Goal: Task Accomplishment & Management: Use online tool/utility

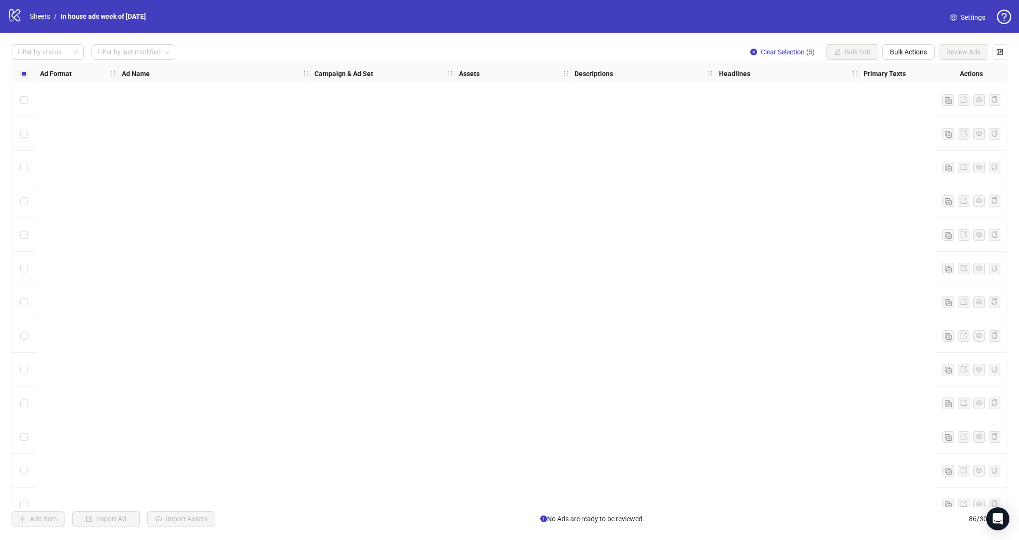
scroll to position [1964, 0]
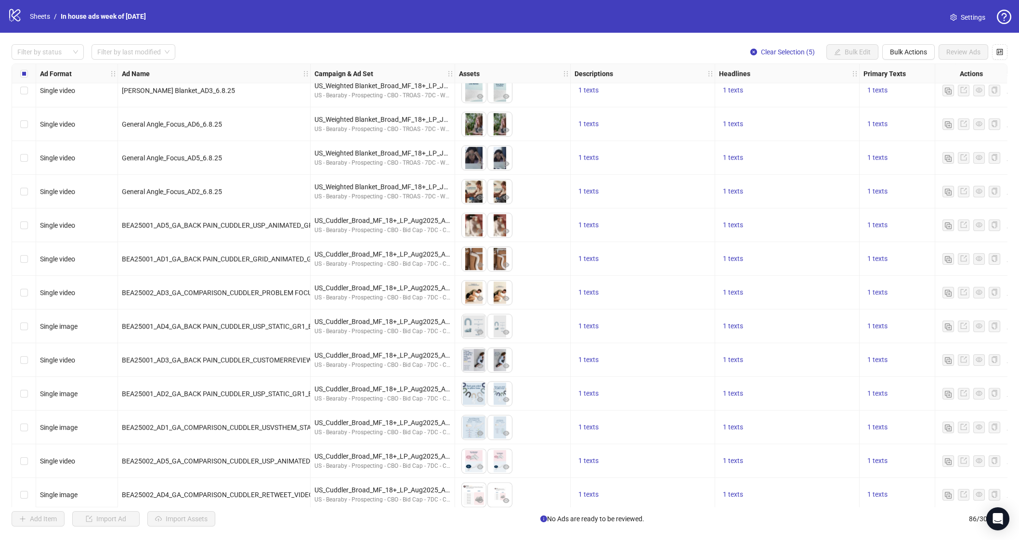
click at [765, 54] on span "Clear Selection (5)" at bounding box center [788, 52] width 54 height 8
click at [170, 524] on button "Import Assets" at bounding box center [181, 518] width 68 height 15
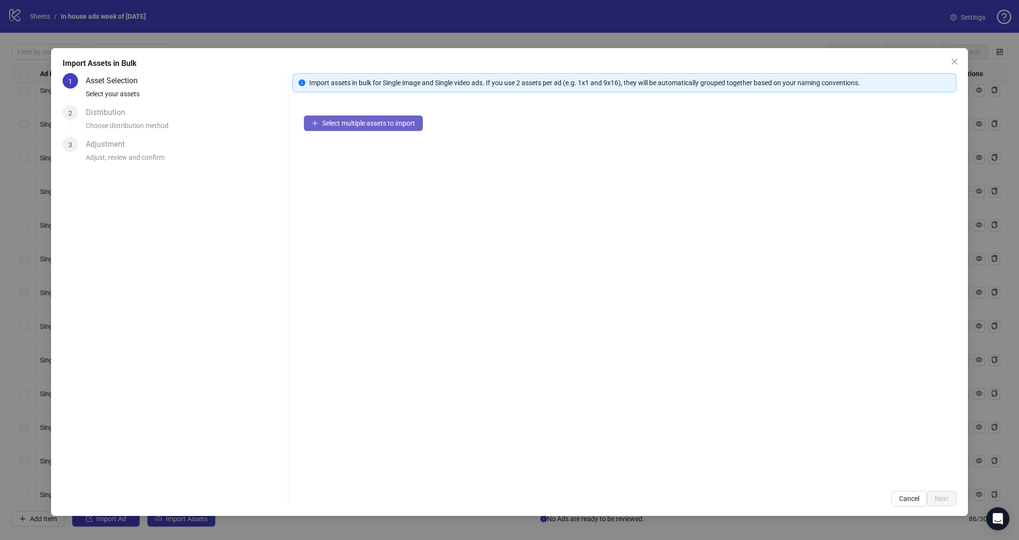
click at [376, 128] on button "Select multiple assets to import" at bounding box center [363, 123] width 119 height 15
click at [335, 134] on div "Select multiple assets to import" at bounding box center [624, 291] width 664 height 375
click at [339, 127] on span "Select multiple assets to import" at bounding box center [368, 123] width 93 height 8
click at [424, 128] on div "36 assets selected" at bounding box center [629, 127] width 613 height 11
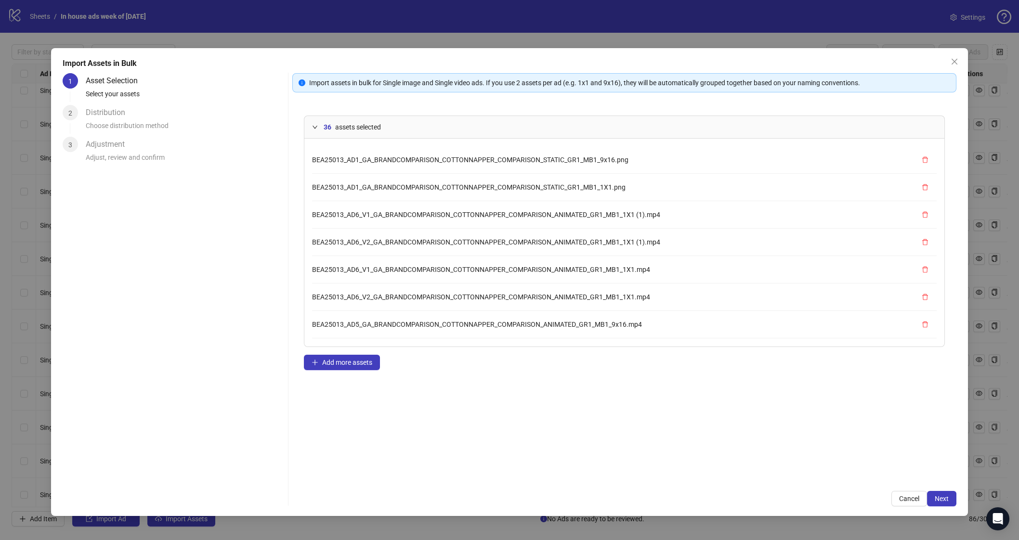
click at [424, 128] on div "36 assets selected" at bounding box center [629, 127] width 613 height 11
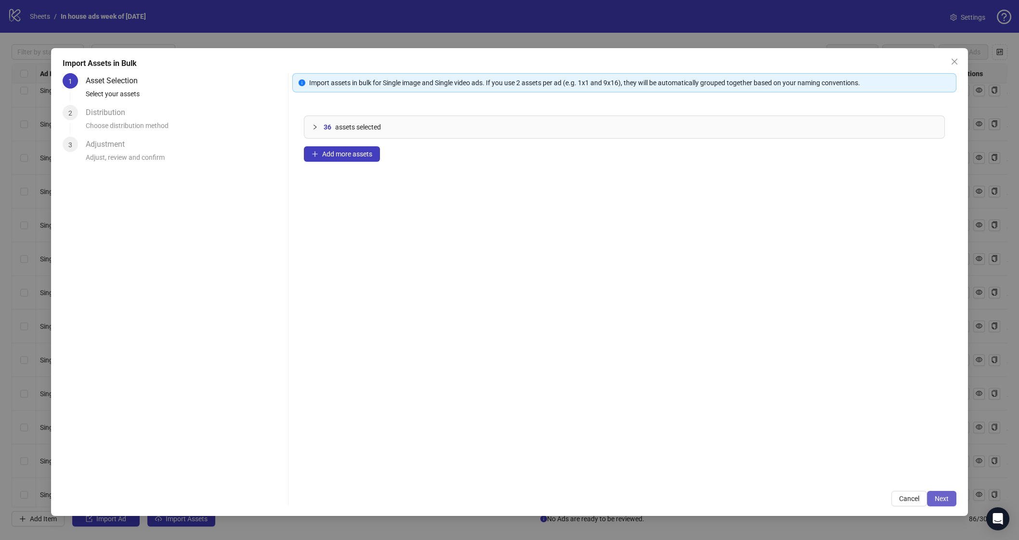
click at [896, 498] on button "Next" at bounding box center [941, 498] width 29 height 15
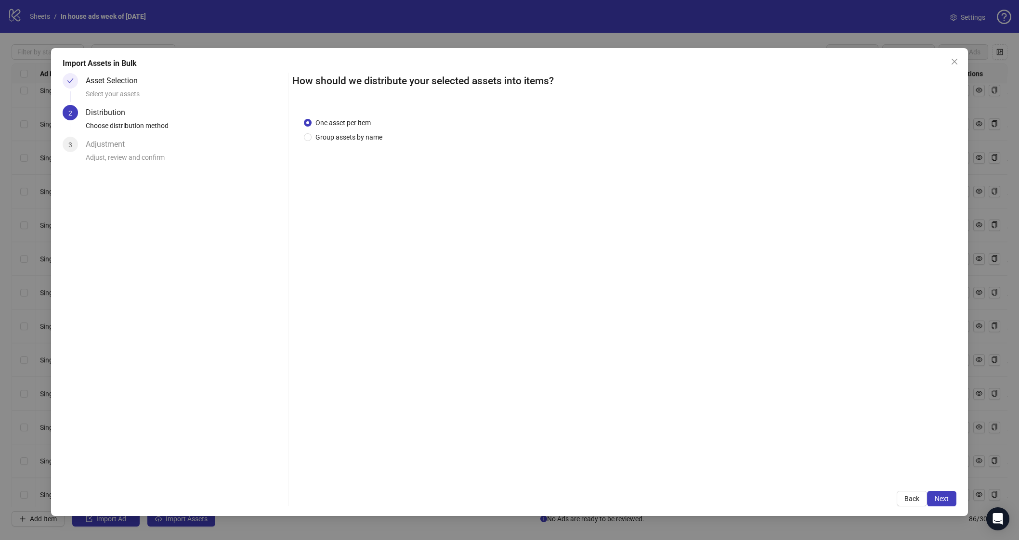
click at [317, 143] on div "One asset per item Group assets by name" at bounding box center [624, 293] width 664 height 374
click at [320, 141] on span "Group assets by name" at bounding box center [348, 137] width 75 height 11
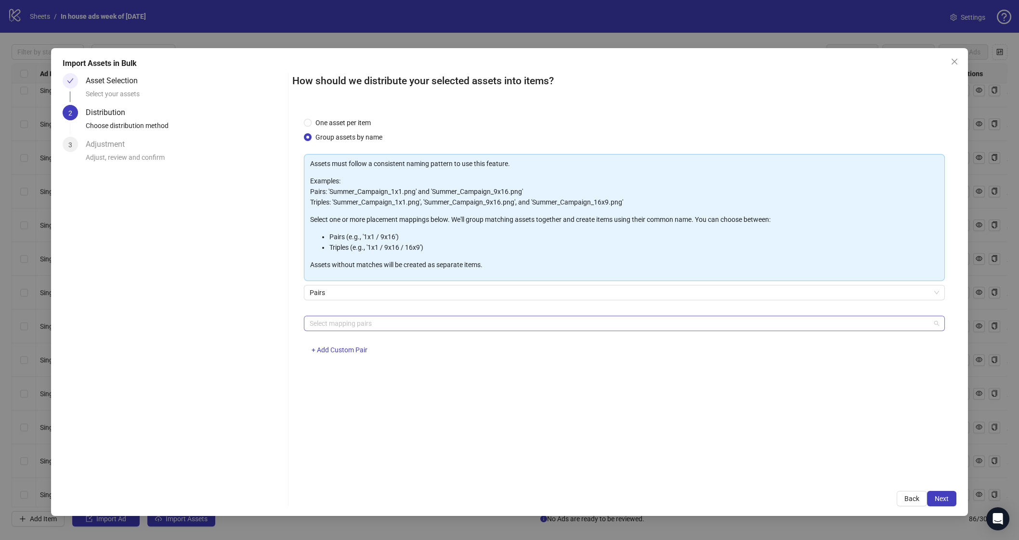
click at [391, 318] on div at bounding box center [619, 323] width 627 height 13
click at [392, 322] on div at bounding box center [619, 323] width 627 height 13
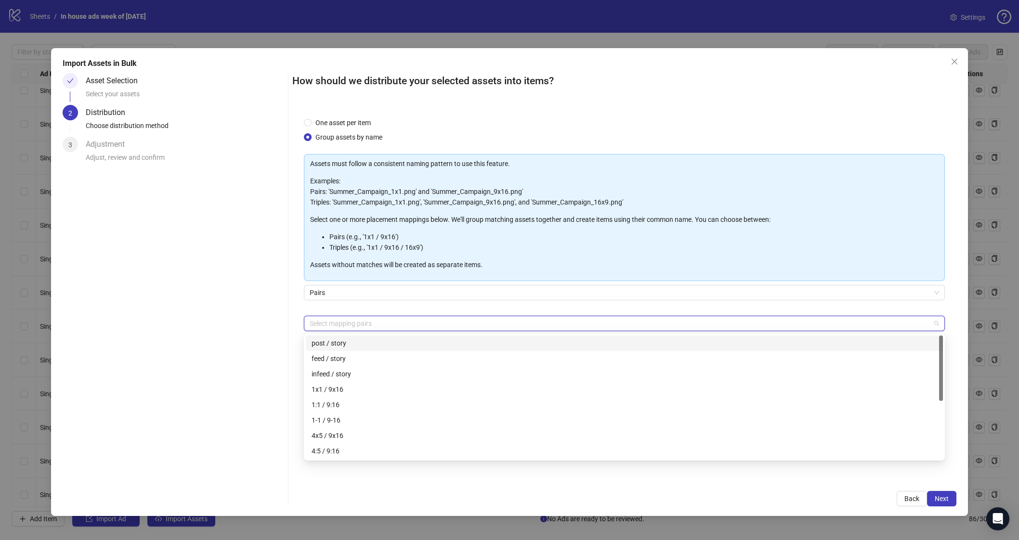
click at [425, 318] on div "Select mapping pairs" at bounding box center [624, 323] width 641 height 15
click at [422, 390] on div "1x1 / 9x16" at bounding box center [623, 389] width 625 height 11
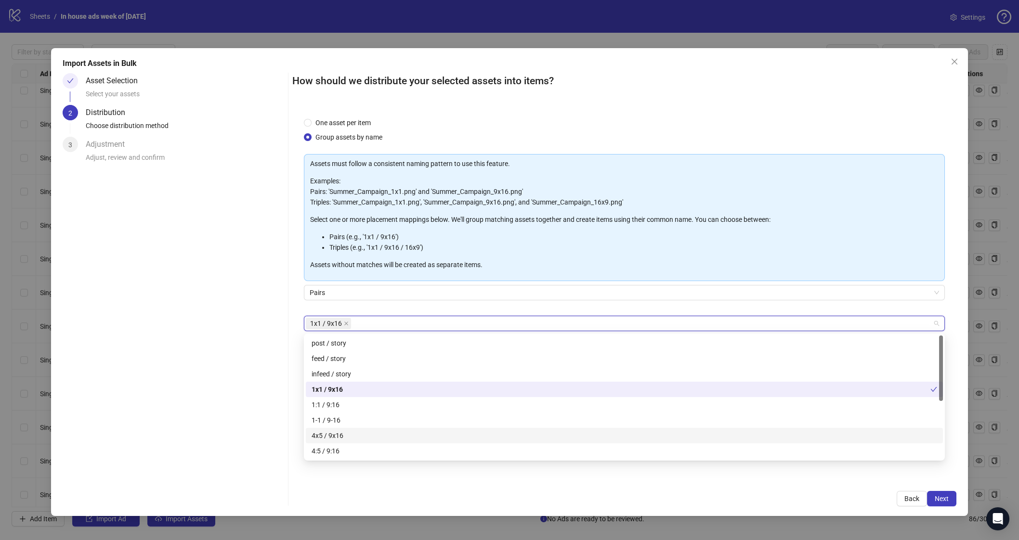
click at [397, 433] on div "4x5 / 9x16" at bounding box center [623, 435] width 625 height 11
click at [385, 494] on div "Back Next" at bounding box center [624, 498] width 664 height 15
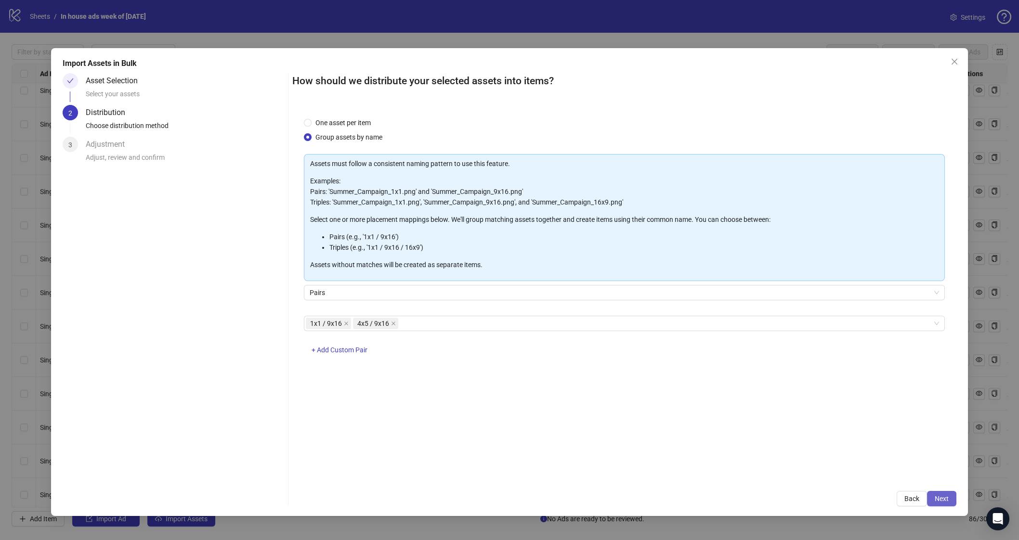
click at [896, 491] on div "How should we distribute your selected assets into items? One asset per item Gr…" at bounding box center [624, 289] width 664 height 433
click at [896, 495] on button "Next" at bounding box center [941, 498] width 29 height 15
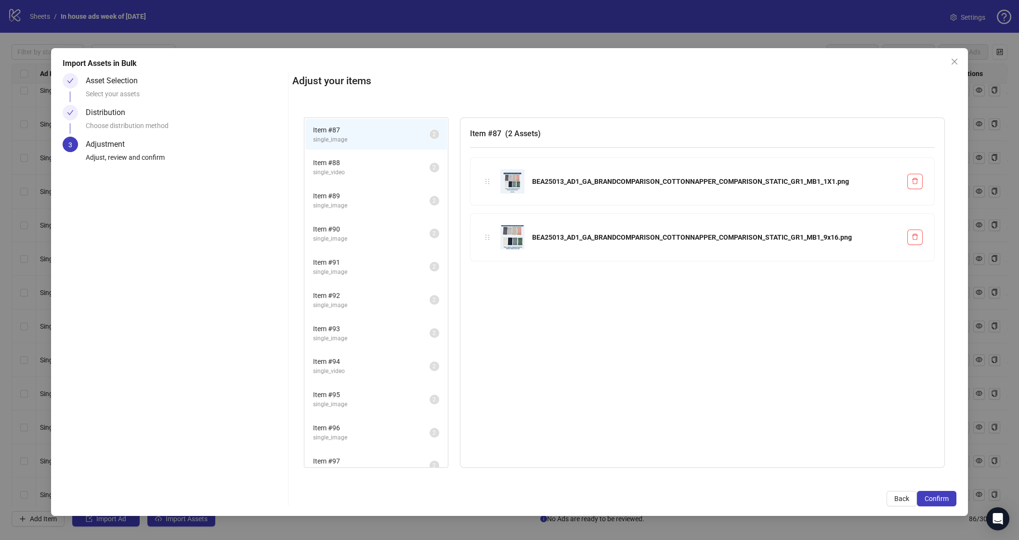
click at [343, 157] on span "Item # 88" at bounding box center [371, 162] width 116 height 11
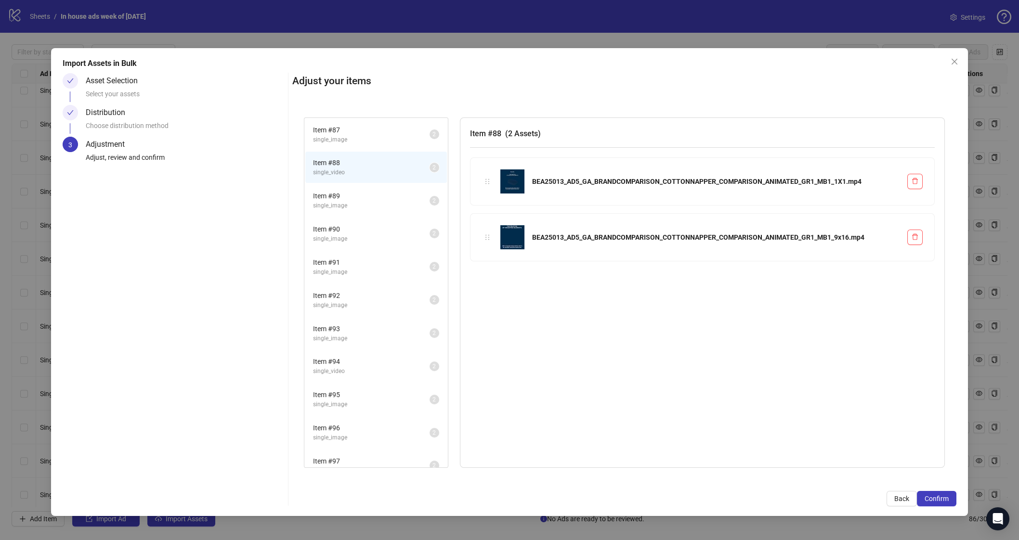
click at [351, 197] on span "Item # 89" at bounding box center [371, 196] width 116 height 11
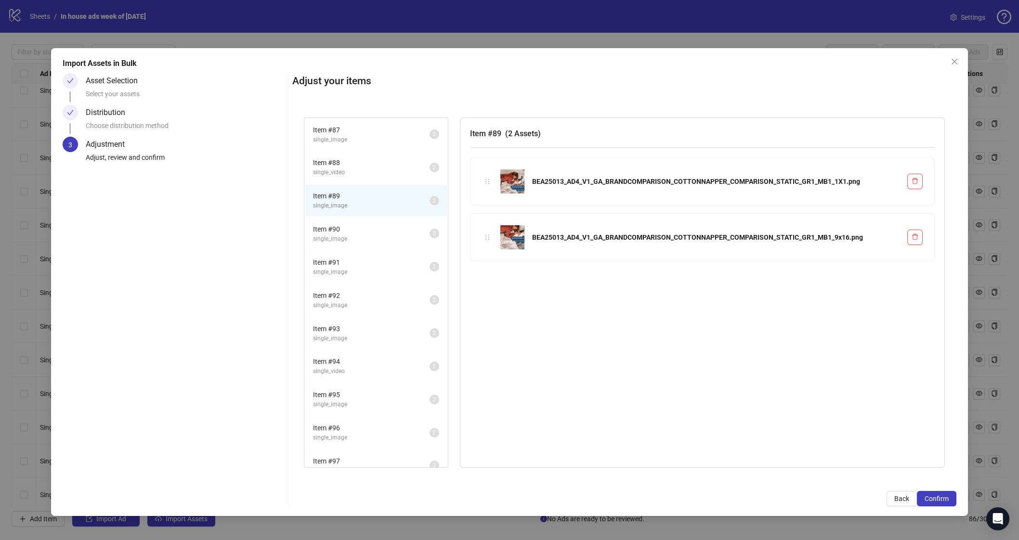
click at [373, 230] on span "Item # 90" at bounding box center [371, 229] width 116 height 11
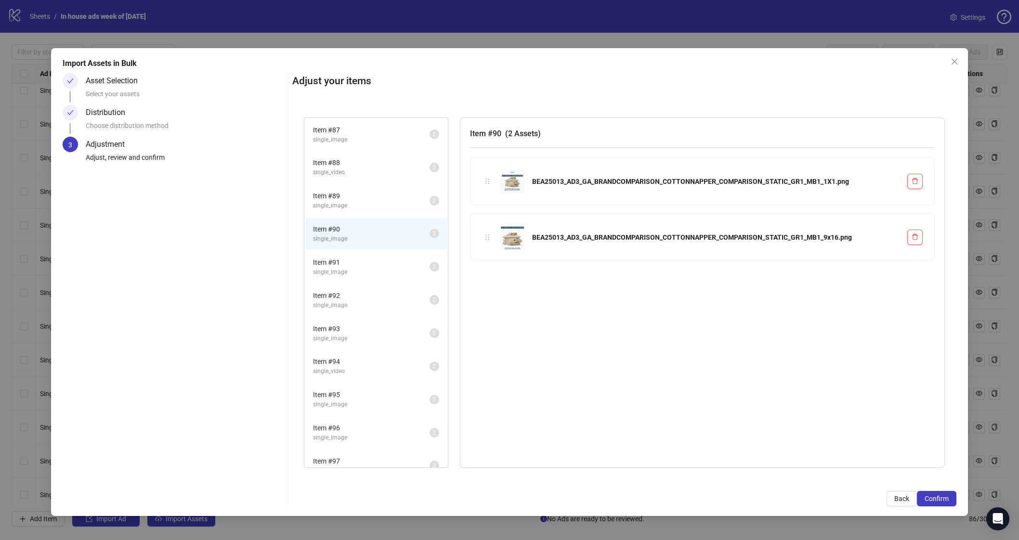
click at [362, 262] on span "Item # 91" at bounding box center [371, 262] width 116 height 11
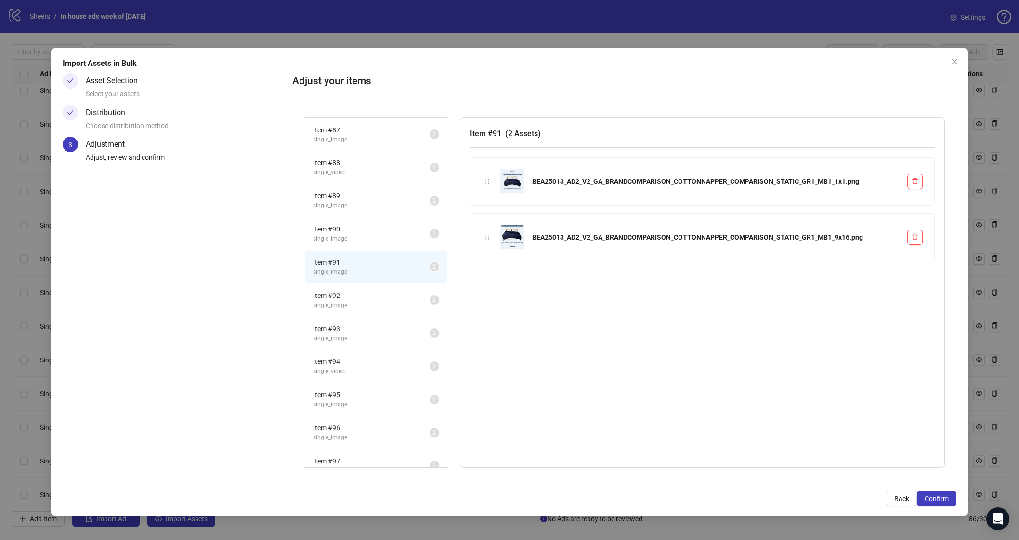
click at [375, 290] on span "Item # 92" at bounding box center [371, 295] width 116 height 11
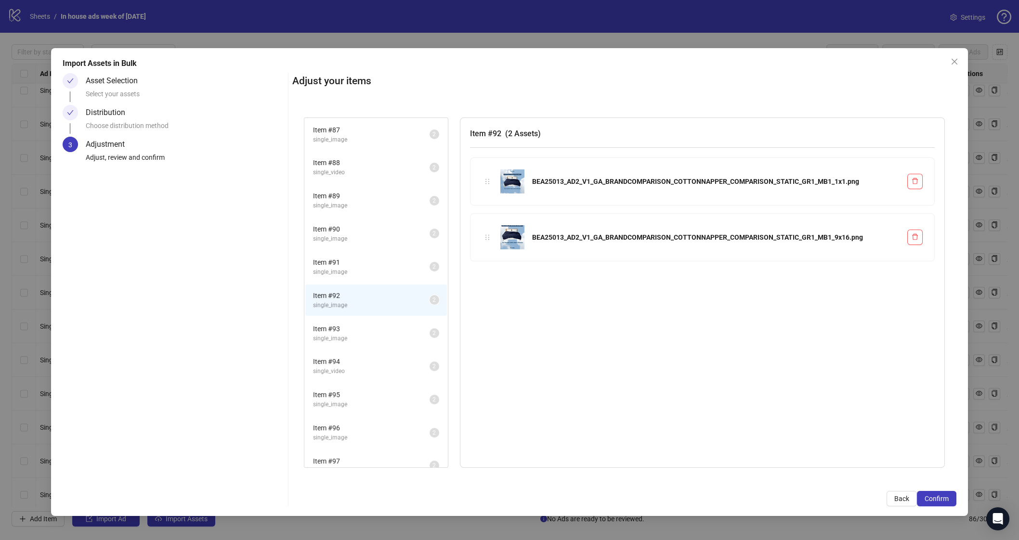
click at [375, 338] on li "Item # 93 single_image 2" at bounding box center [376, 333] width 142 height 31
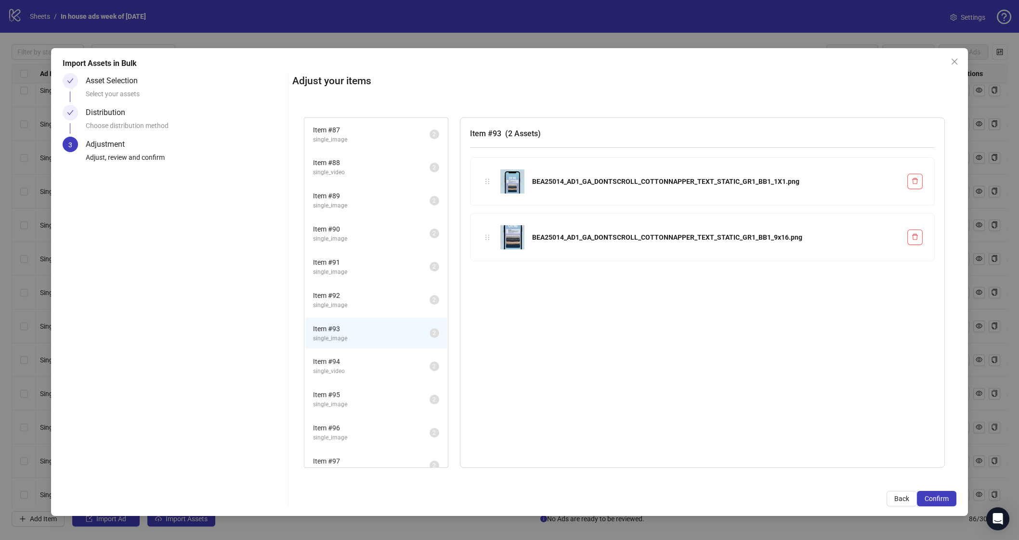
click at [380, 375] on li "Item # 94 single_video 2" at bounding box center [376, 365] width 142 height 31
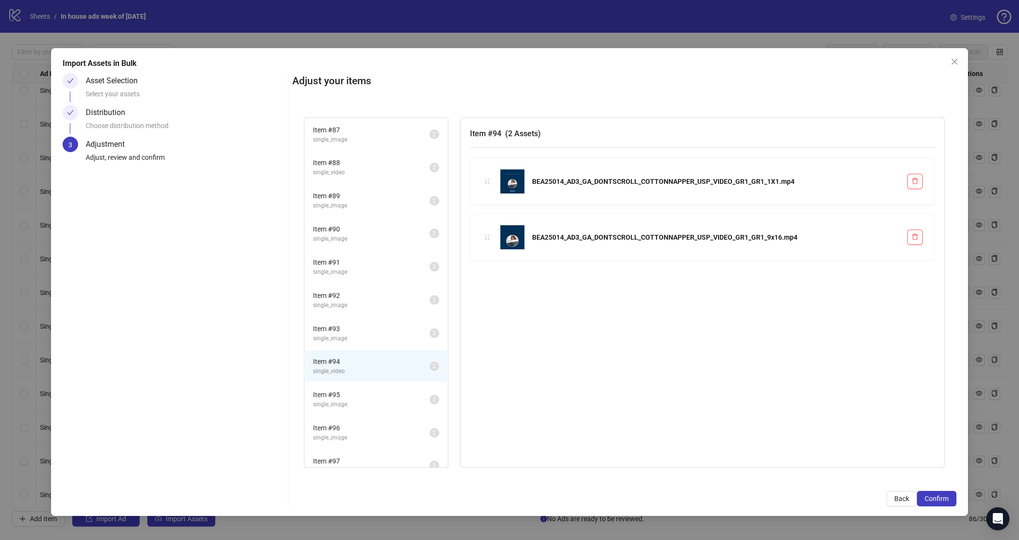
click at [379, 400] on span "single_image" at bounding box center [371, 404] width 116 height 9
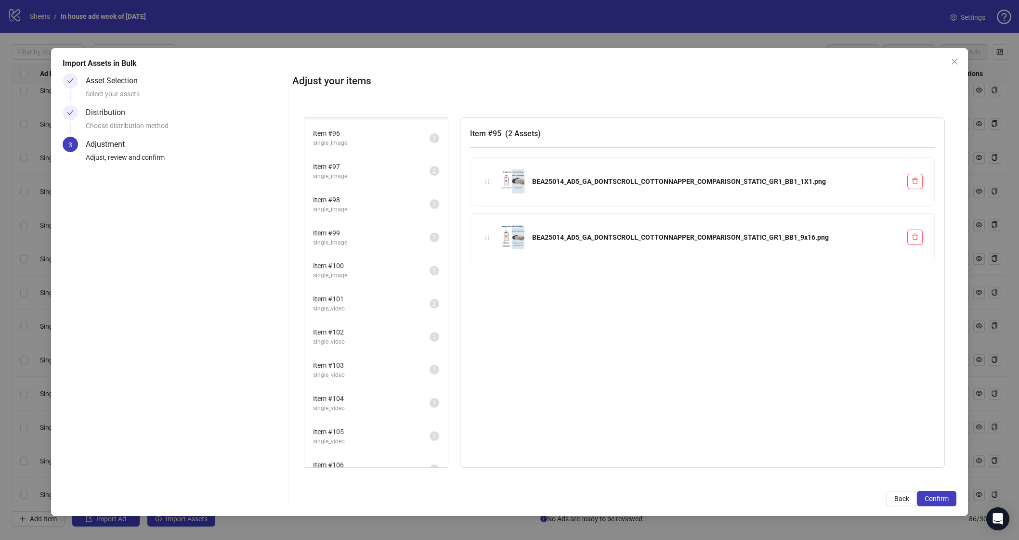
scroll to position [245, 0]
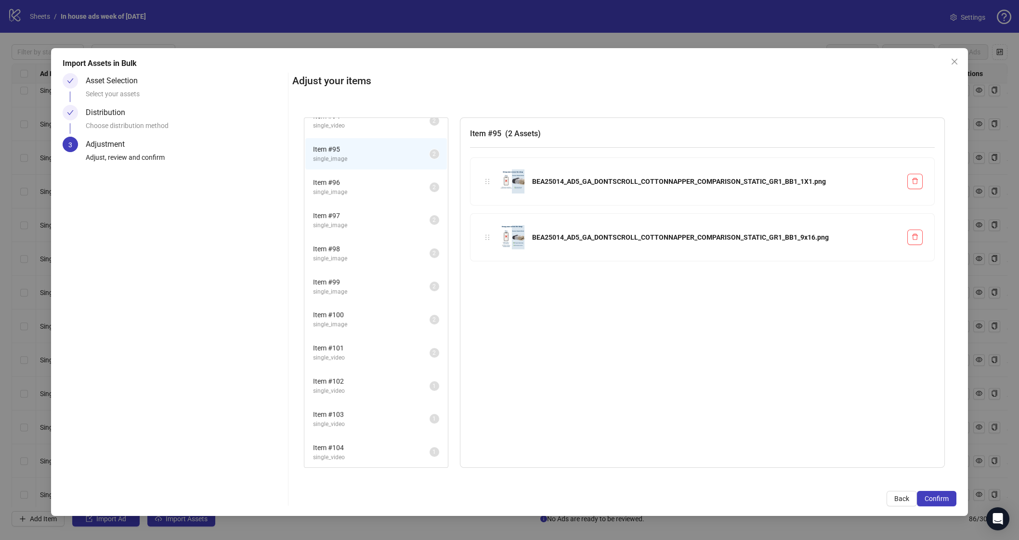
click at [389, 188] on span "single_image" at bounding box center [371, 192] width 116 height 9
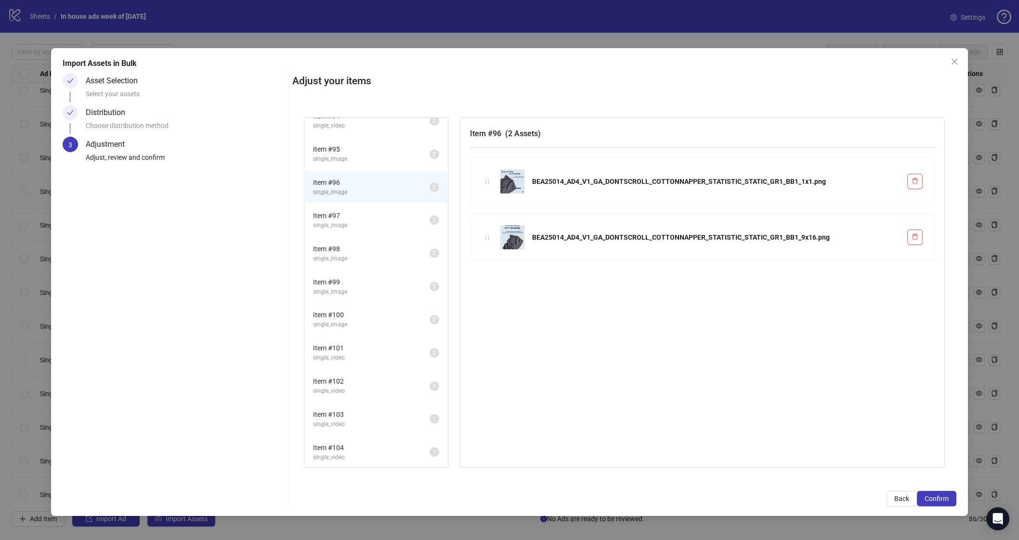
click at [385, 211] on span "Item # 97" at bounding box center [371, 215] width 116 height 11
click at [392, 254] on span "single_image" at bounding box center [371, 258] width 116 height 9
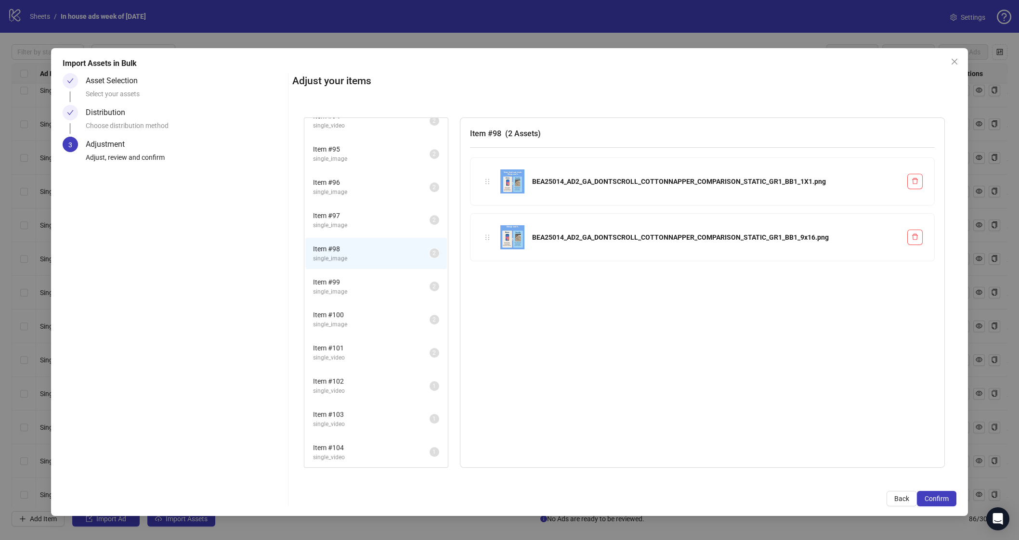
click at [390, 287] on span "single_image" at bounding box center [371, 291] width 116 height 9
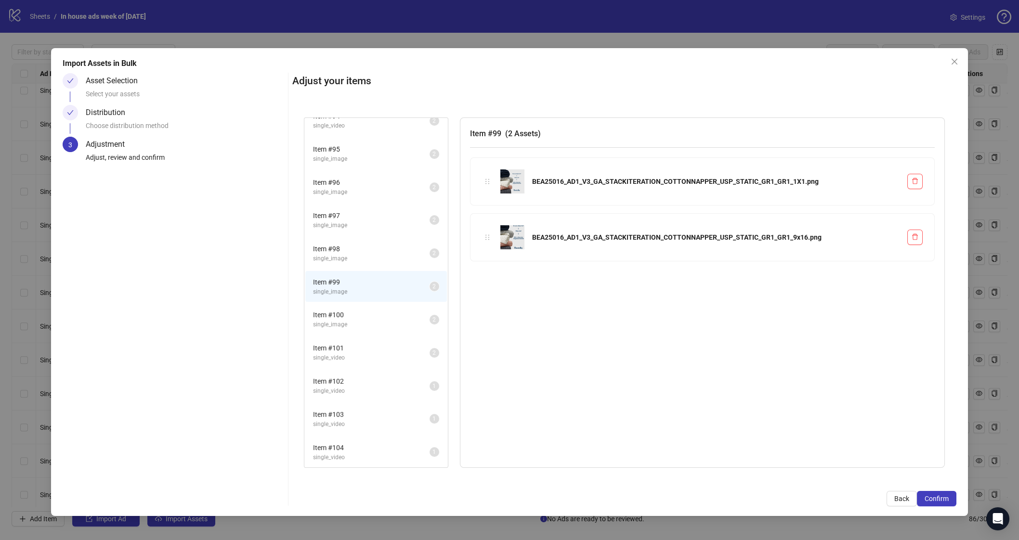
click at [390, 322] on li "Item # 100 single_image 2" at bounding box center [376, 319] width 142 height 31
click at [389, 353] on span "single_video" at bounding box center [371, 357] width 116 height 9
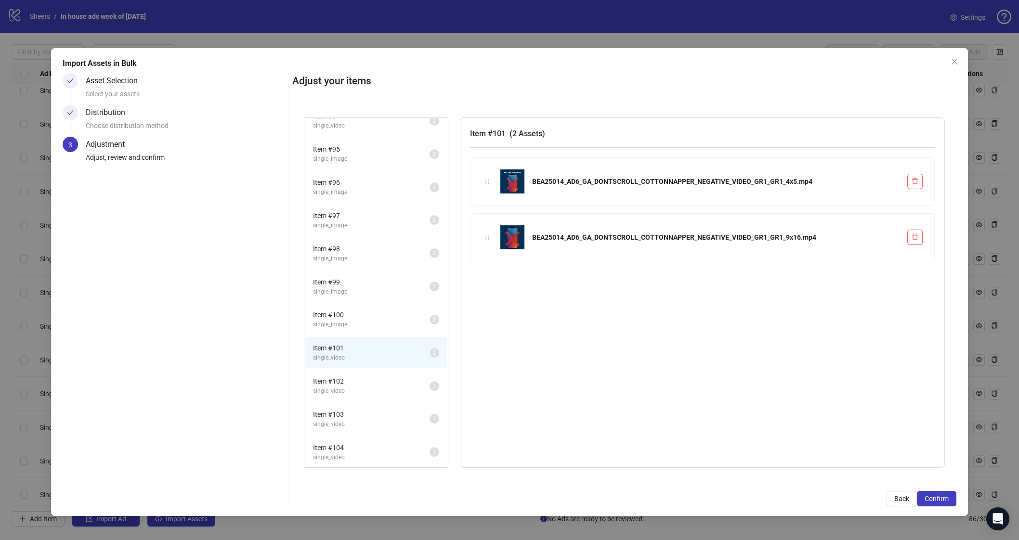
click at [387, 386] on li "Item # 102 single_video 1" at bounding box center [376, 385] width 142 height 31
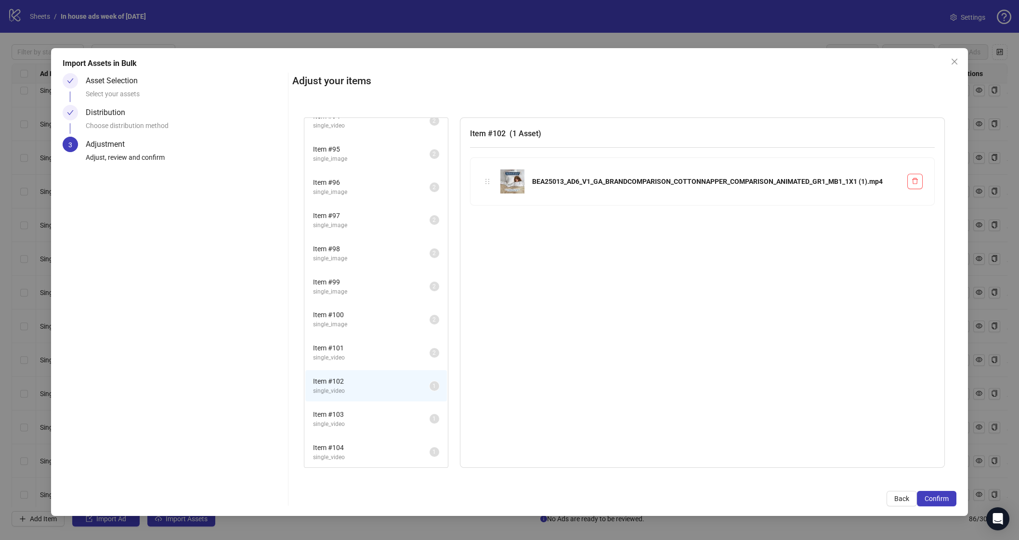
click at [386, 409] on span "Item # 103" at bounding box center [371, 414] width 116 height 11
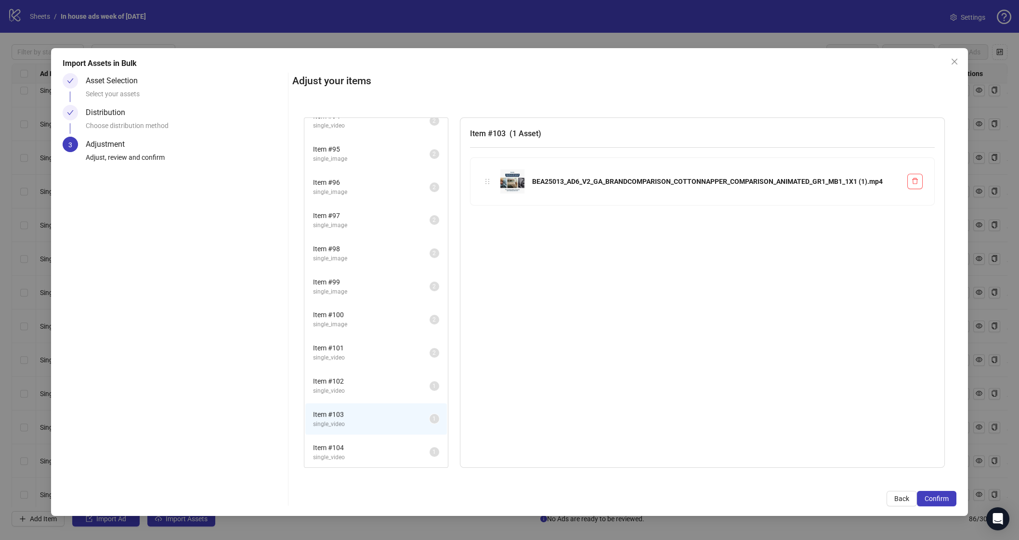
click at [374, 387] on span "single_video" at bounding box center [371, 391] width 116 height 9
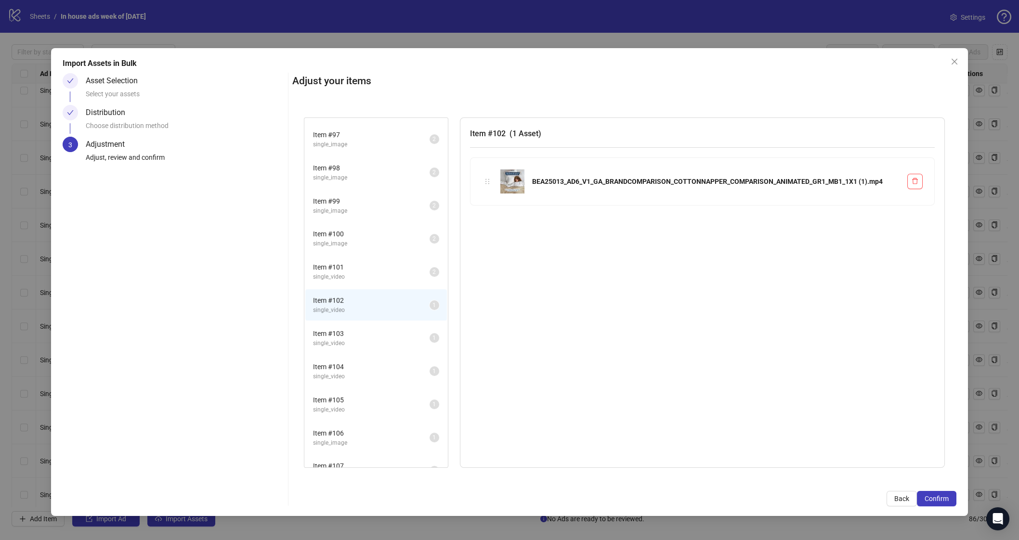
scroll to position [329, 0]
click at [385, 370] on span "single_video" at bounding box center [371, 374] width 116 height 9
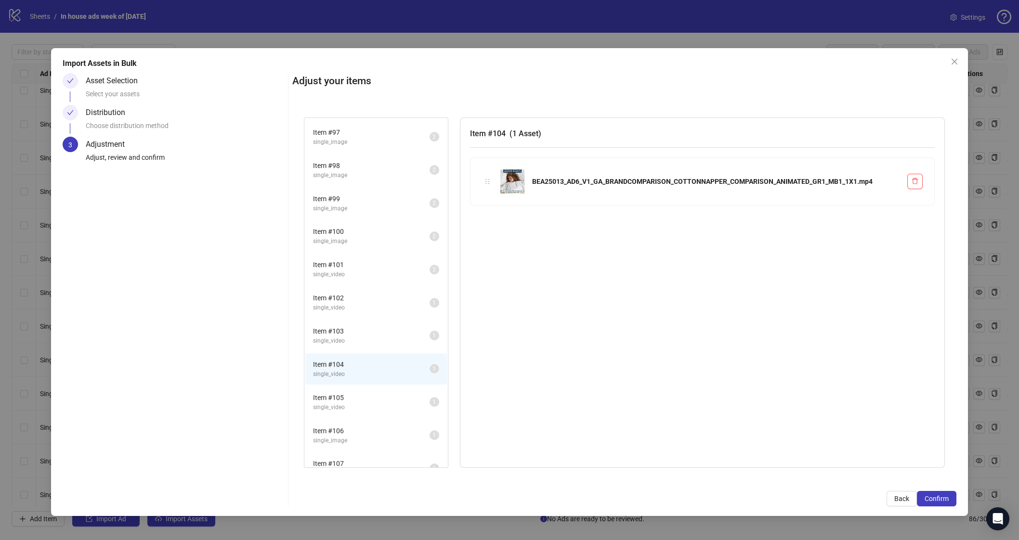
click at [375, 336] on span "single_video" at bounding box center [371, 340] width 116 height 9
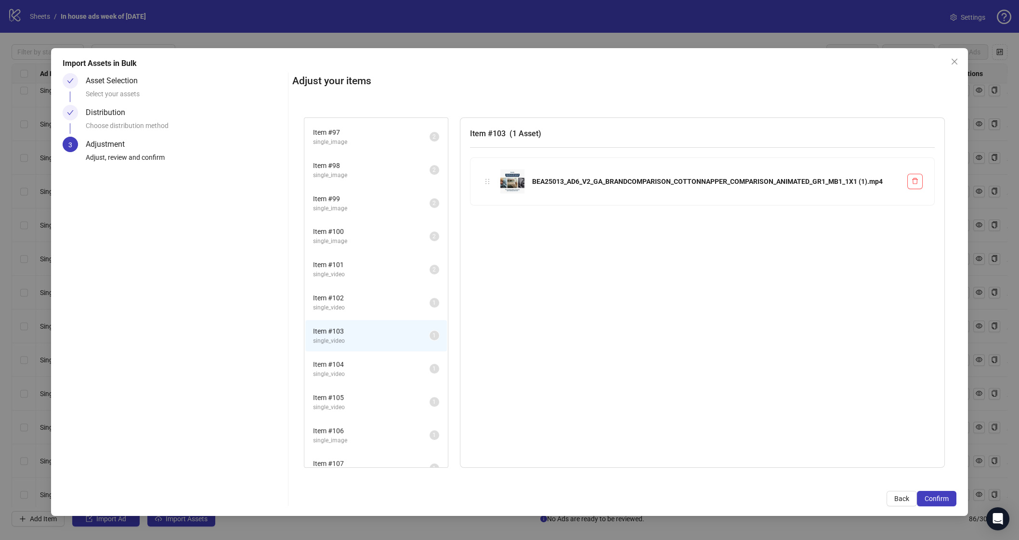
click at [379, 293] on span "Item # 102" at bounding box center [371, 298] width 116 height 11
click at [379, 326] on span "Item # 103" at bounding box center [371, 331] width 116 height 11
click at [382, 359] on span "Item # 104" at bounding box center [371, 364] width 116 height 11
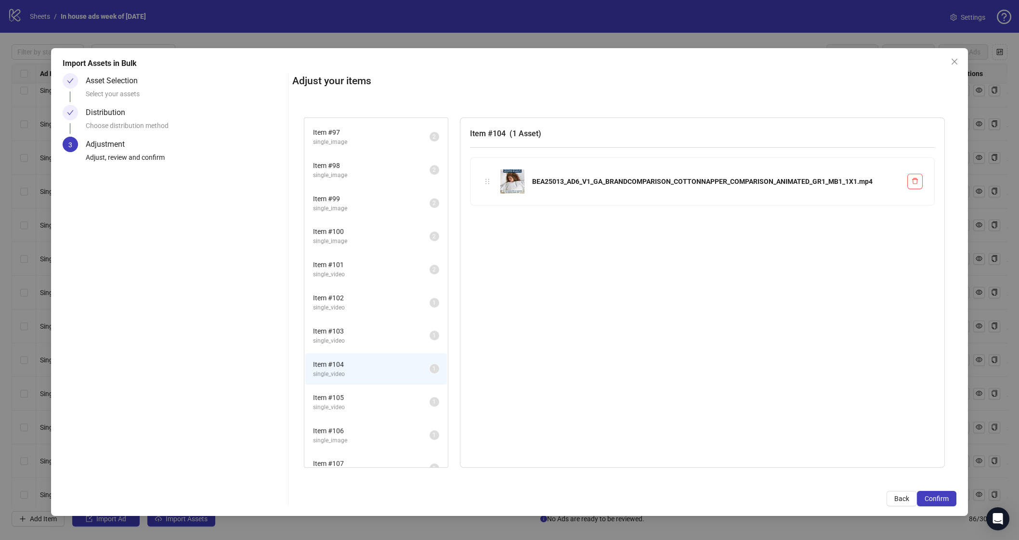
click at [383, 392] on span "Item # 105" at bounding box center [371, 397] width 116 height 11
click at [384, 426] on span "Item # 106" at bounding box center [371, 431] width 116 height 11
click at [387, 452] on li "Item # 107 single_image 1" at bounding box center [376, 467] width 142 height 31
click at [376, 436] on span "single_image" at bounding box center [371, 440] width 116 height 9
click at [381, 469] on span "single_image" at bounding box center [371, 473] width 116 height 9
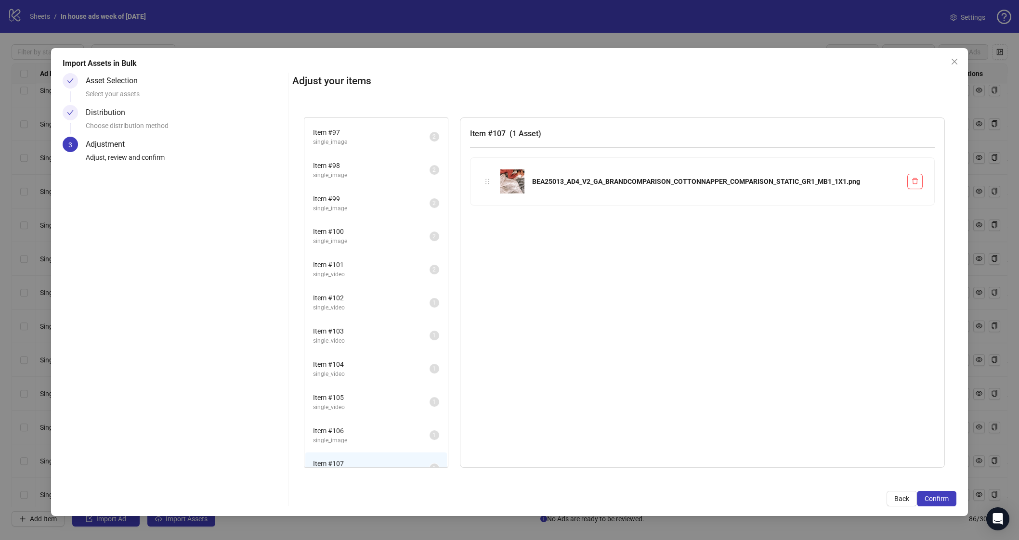
click at [351, 436] on span "single_image" at bounding box center [371, 440] width 116 height 9
click at [377, 458] on span "Item # 107" at bounding box center [371, 463] width 116 height 11
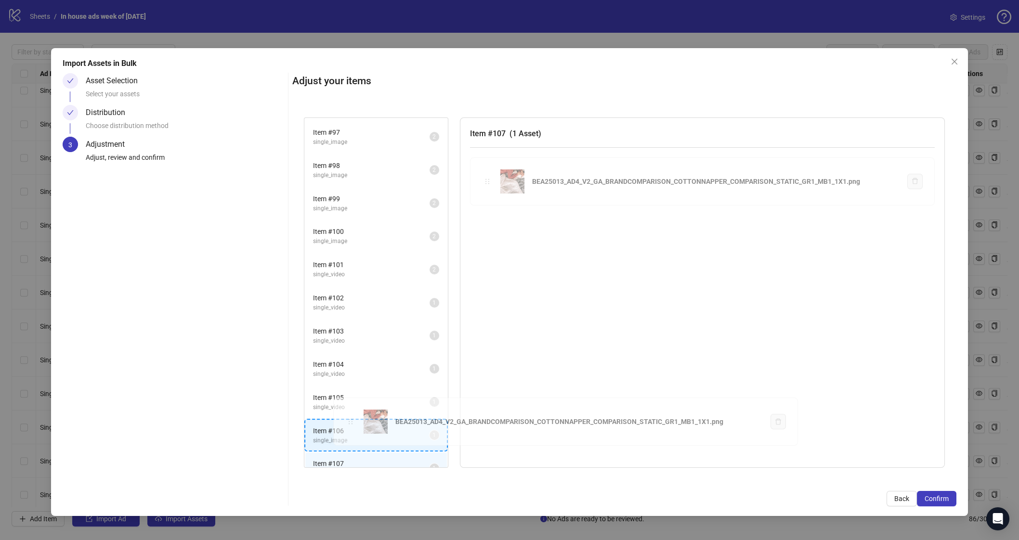
drag, startPoint x: 490, startPoint y: 184, endPoint x: 353, endPoint y: 424, distance: 276.2
click at [353, 424] on div "Item # 87 single_image 2 Item # 88 single_video 2 Item # 89 single_image 2 Item…" at bounding box center [624, 292] width 641 height 350
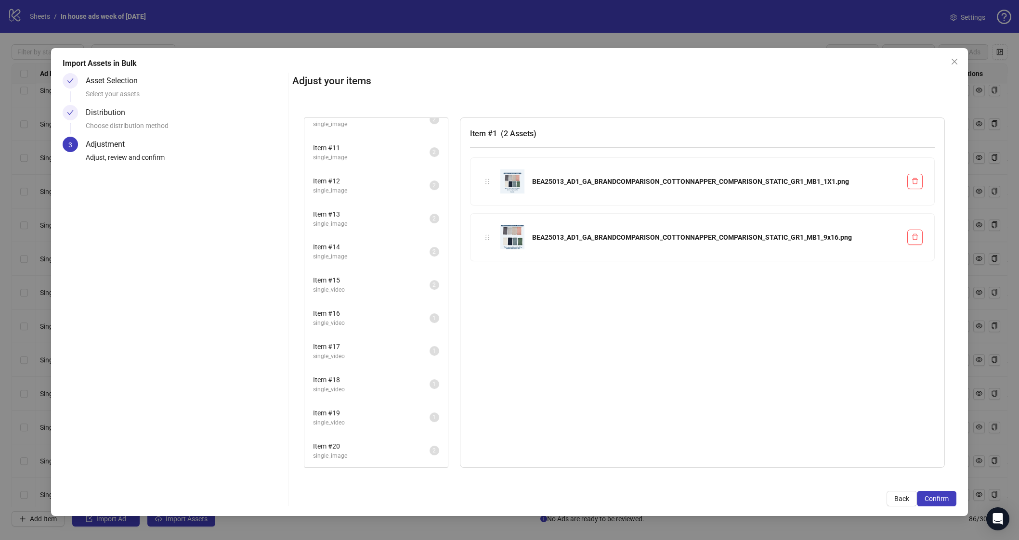
scroll to position [297, 0]
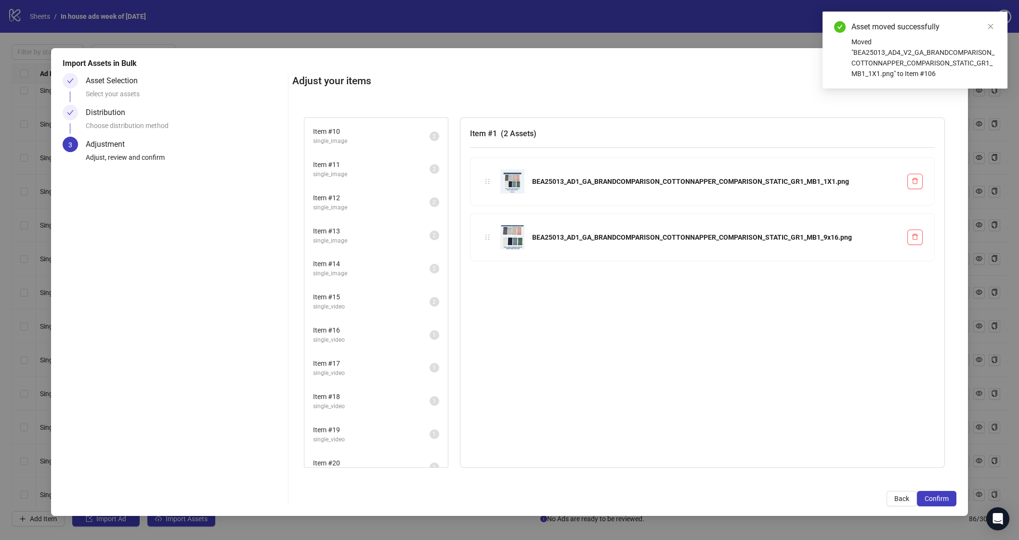
click at [370, 468] on span "single_image" at bounding box center [371, 472] width 116 height 9
click at [383, 425] on span "Item # 19" at bounding box center [371, 430] width 116 height 11
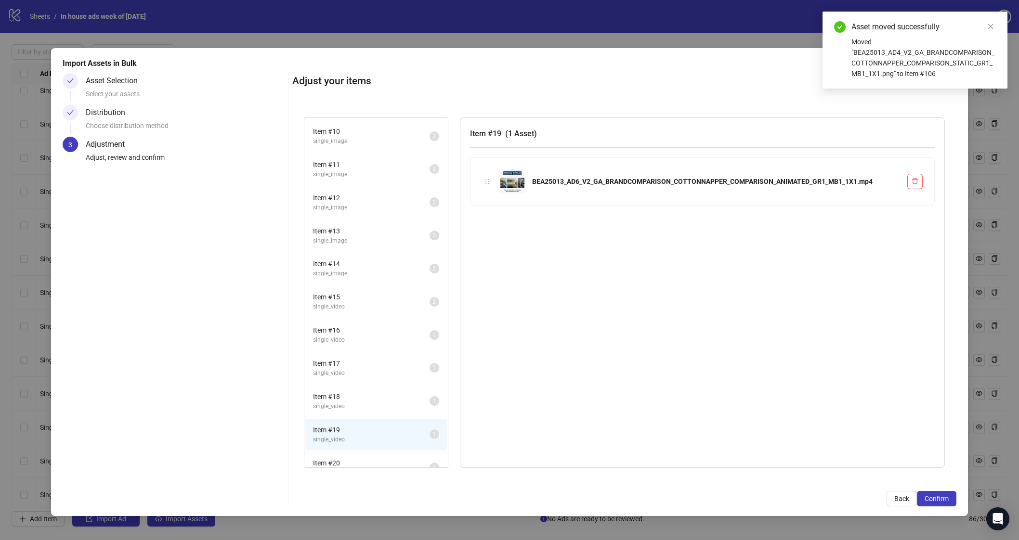
click at [385, 402] on span "single_video" at bounding box center [371, 406] width 116 height 9
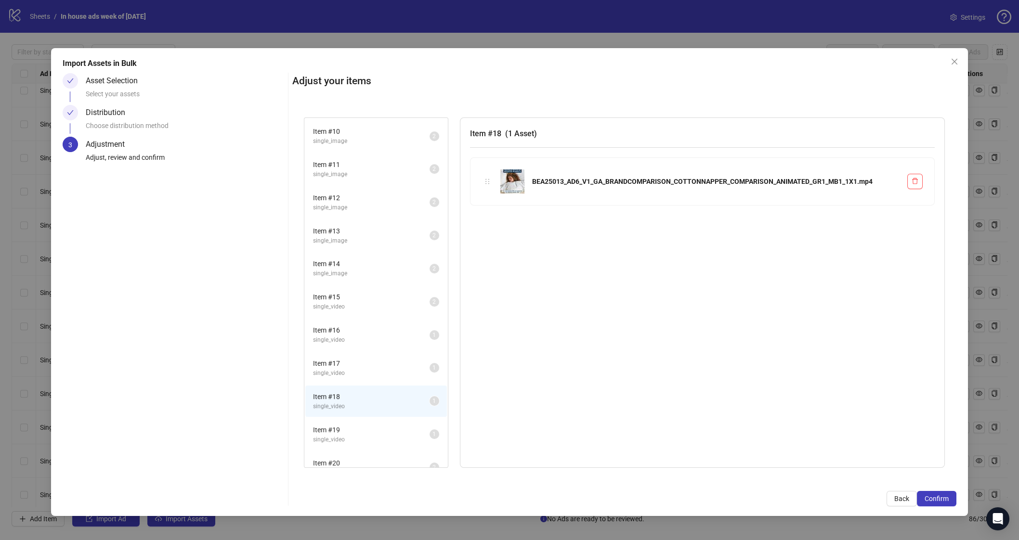
click at [396, 425] on span "Item # 19" at bounding box center [371, 430] width 116 height 11
click at [399, 402] on span "single_video" at bounding box center [371, 406] width 116 height 9
click at [353, 369] on span "single_video" at bounding box center [371, 373] width 116 height 9
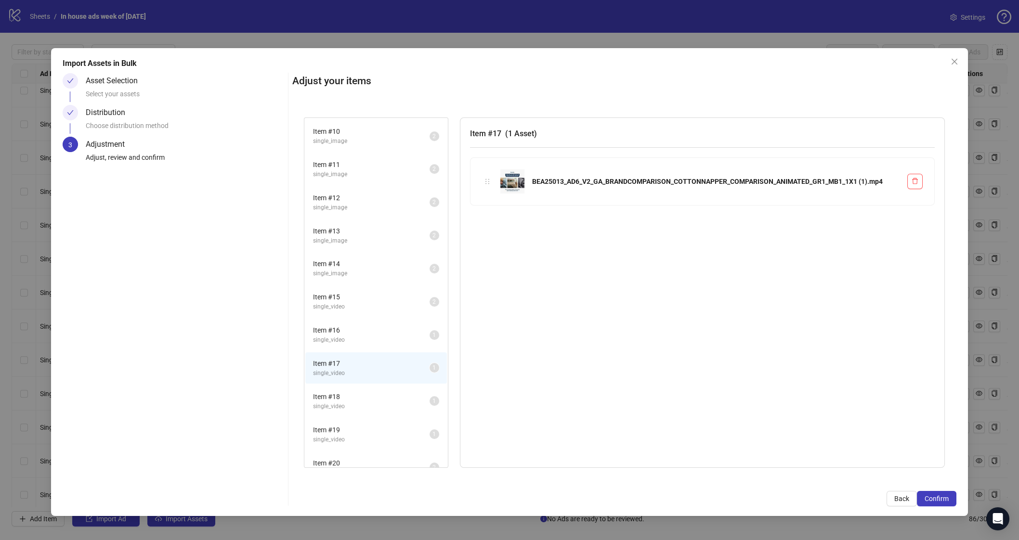
click at [358, 334] on li "Item # 16 single_video 1" at bounding box center [376, 334] width 142 height 31
click at [348, 319] on li "Item # 16 single_video 1" at bounding box center [376, 334] width 142 height 31
click at [357, 302] on span "single_video" at bounding box center [371, 306] width 116 height 9
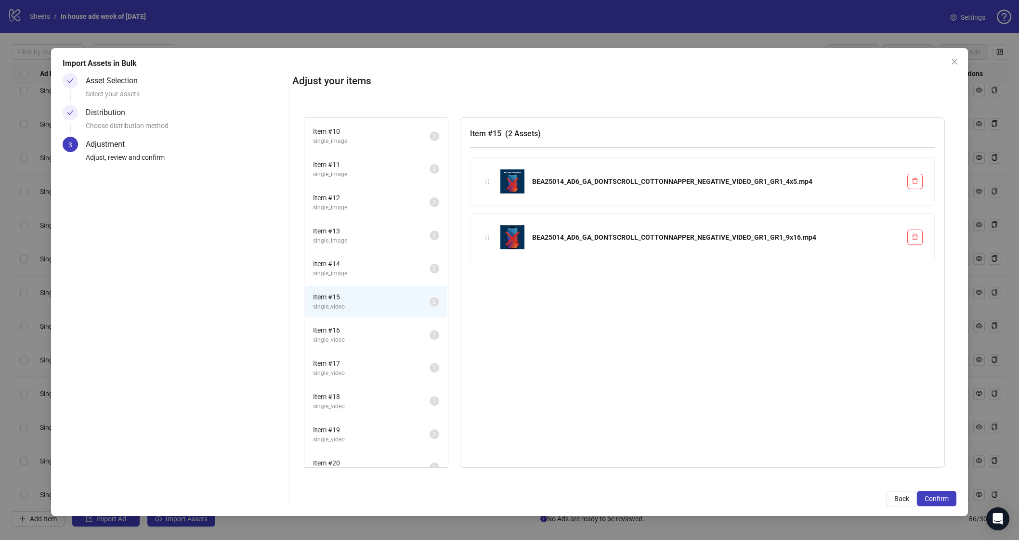
click at [413, 325] on div "Item # 16 single_video" at bounding box center [371, 335] width 116 height 20
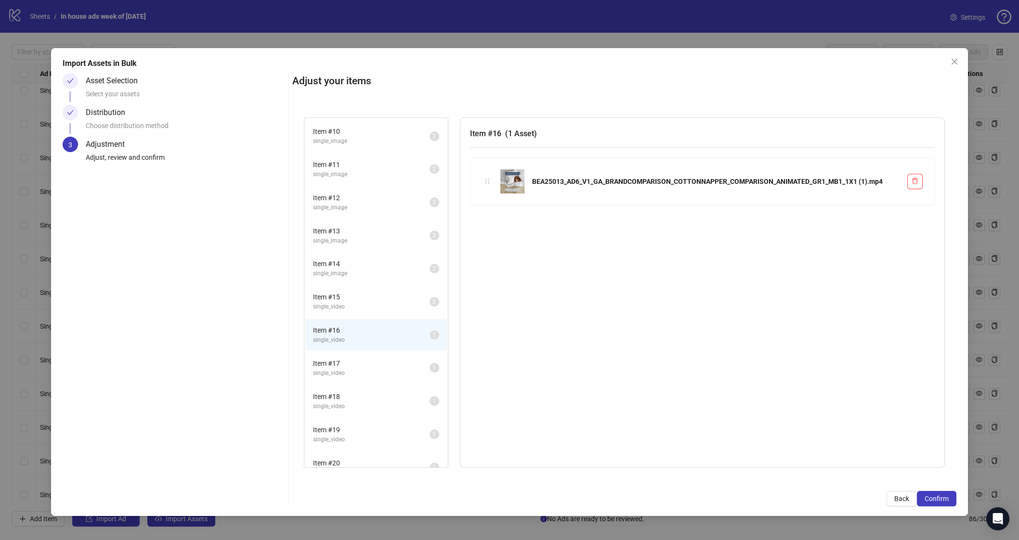
click at [764, 318] on div "Item # 16 ( 1 Asset ) BEA25013_AD6_V1_GA_BRANDCOMPARISON_COTTONNAPPER_COMPARISO…" at bounding box center [702, 292] width 485 height 350
click at [361, 369] on span "single_video" at bounding box center [371, 373] width 116 height 9
click at [360, 335] on li "Item # 16 single_video 1" at bounding box center [376, 334] width 142 height 31
click at [365, 391] on span "Item # 18" at bounding box center [371, 396] width 116 height 11
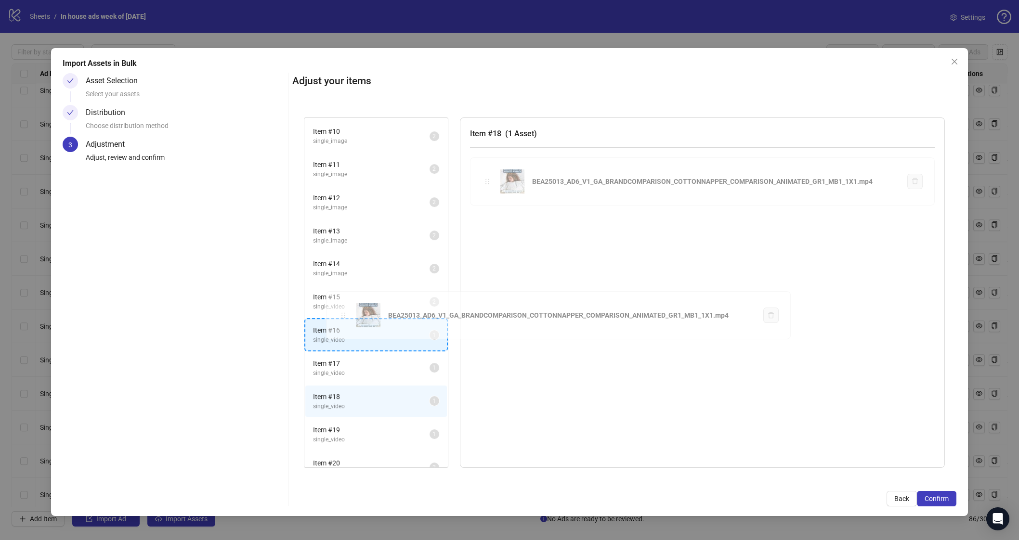
drag, startPoint x: 456, startPoint y: 224, endPoint x: 339, endPoint y: 316, distance: 148.4
click at [339, 316] on div "Item # 1 single_image 2 Item # 2 single_video 2 Item # 3 single_image 2 Item # …" at bounding box center [624, 292] width 641 height 350
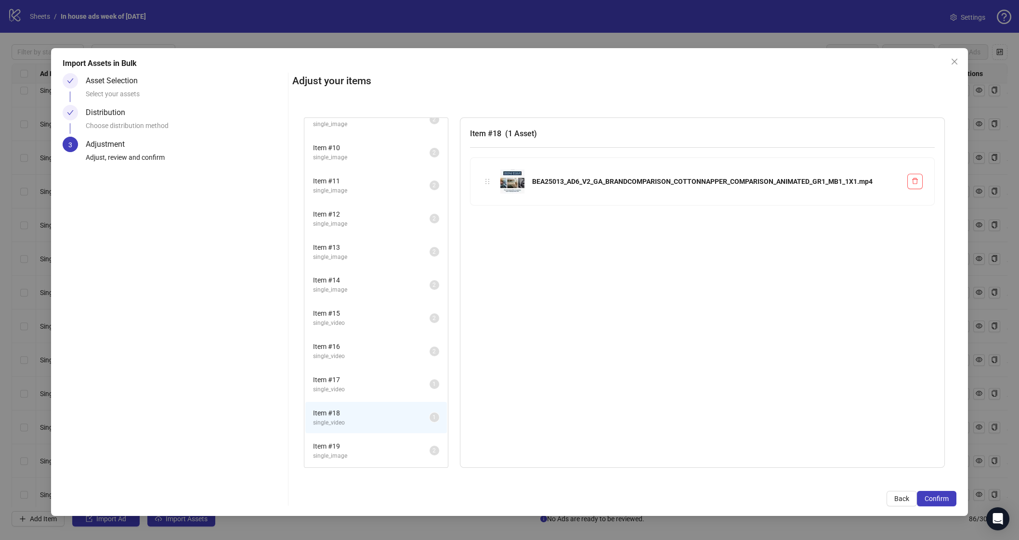
scroll to position [264, 0]
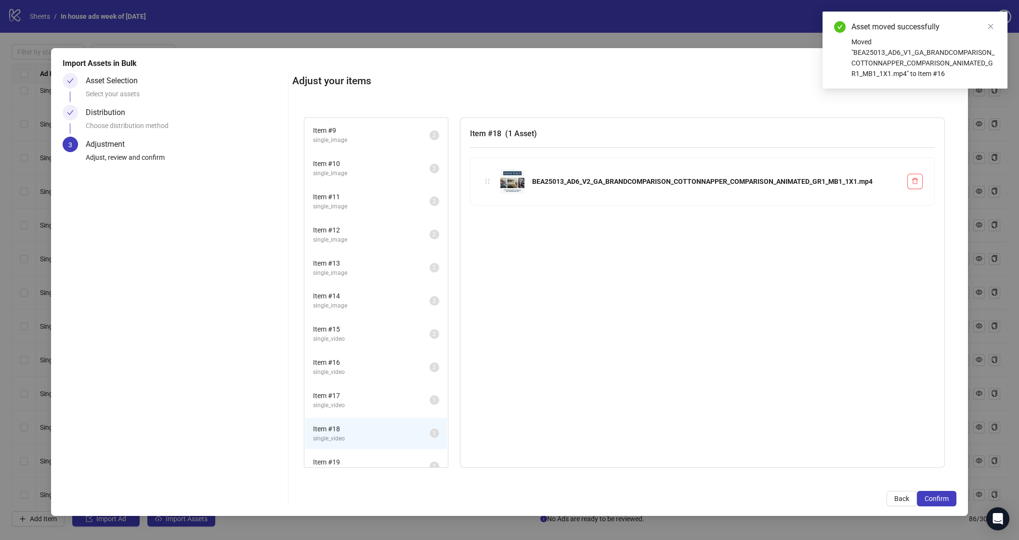
click at [361, 390] on span "Item # 17" at bounding box center [371, 395] width 116 height 11
click at [365, 357] on span "Item # 16" at bounding box center [371, 362] width 116 height 11
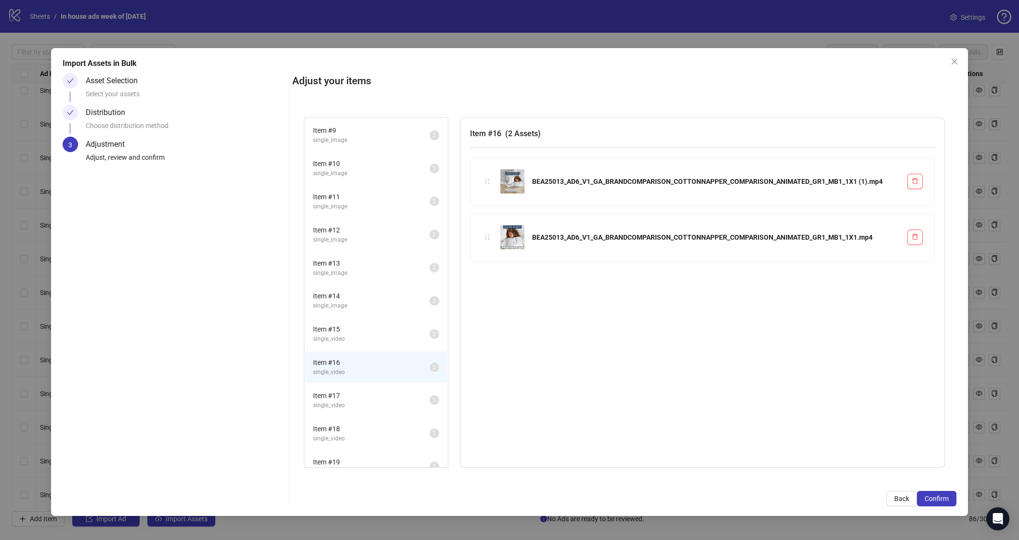
click at [370, 397] on li "Item # 17 single_video 1" at bounding box center [376, 400] width 142 height 31
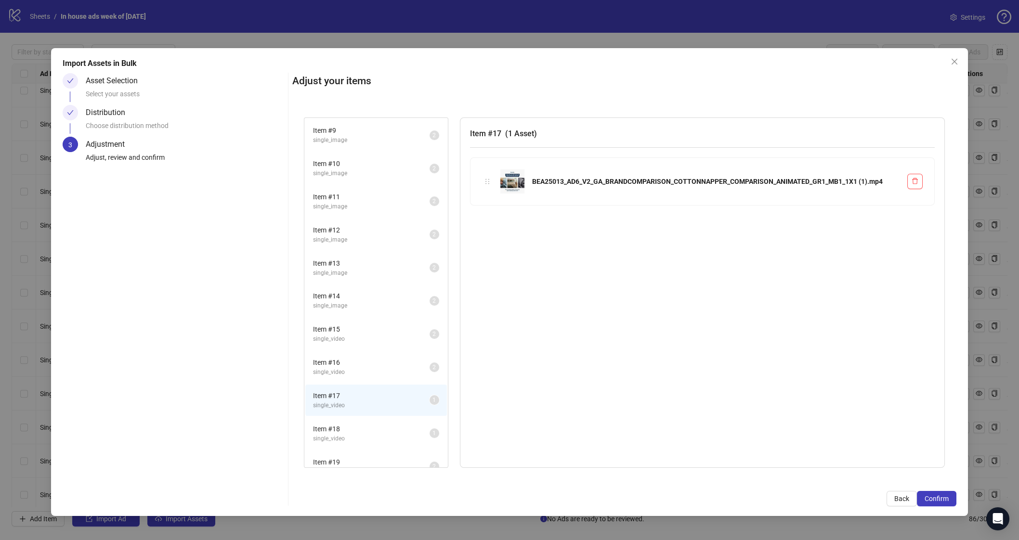
click at [363, 424] on span "Item # 18" at bounding box center [371, 429] width 116 height 11
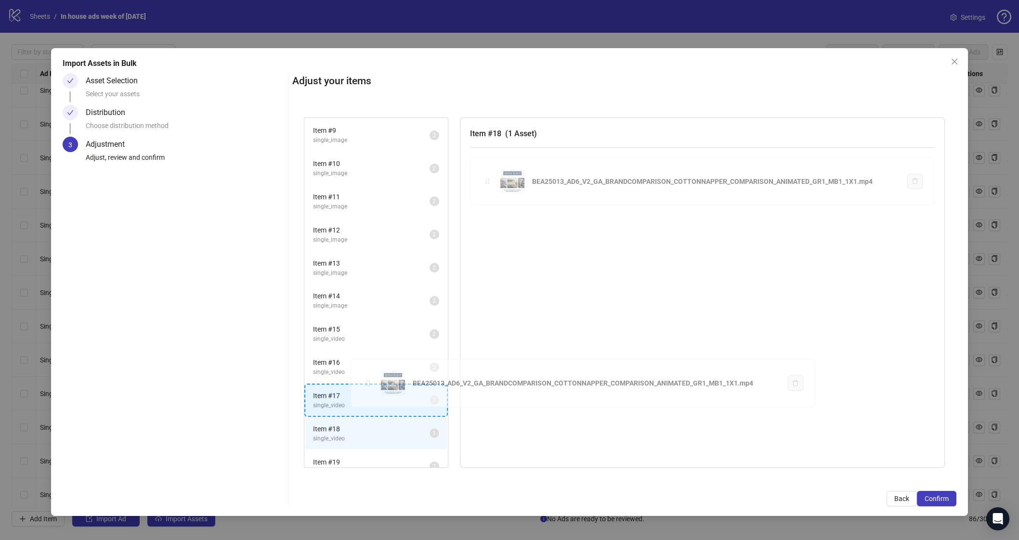
drag, startPoint x: 488, startPoint y: 181, endPoint x: 368, endPoint y: 383, distance: 234.8
click at [368, 383] on div "Item # 1 single_image 2 Item # 2 single_video 2 Item # 3 single_image 2 Item # …" at bounding box center [624, 292] width 641 height 350
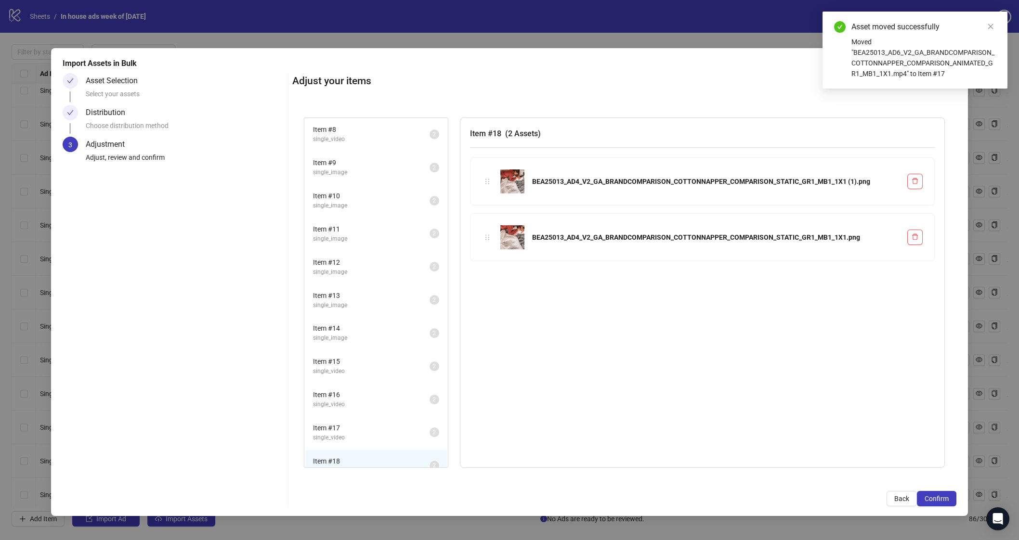
click at [360, 433] on span "single_video" at bounding box center [371, 437] width 116 height 9
click at [363, 389] on span "Item # 16" at bounding box center [371, 394] width 116 height 11
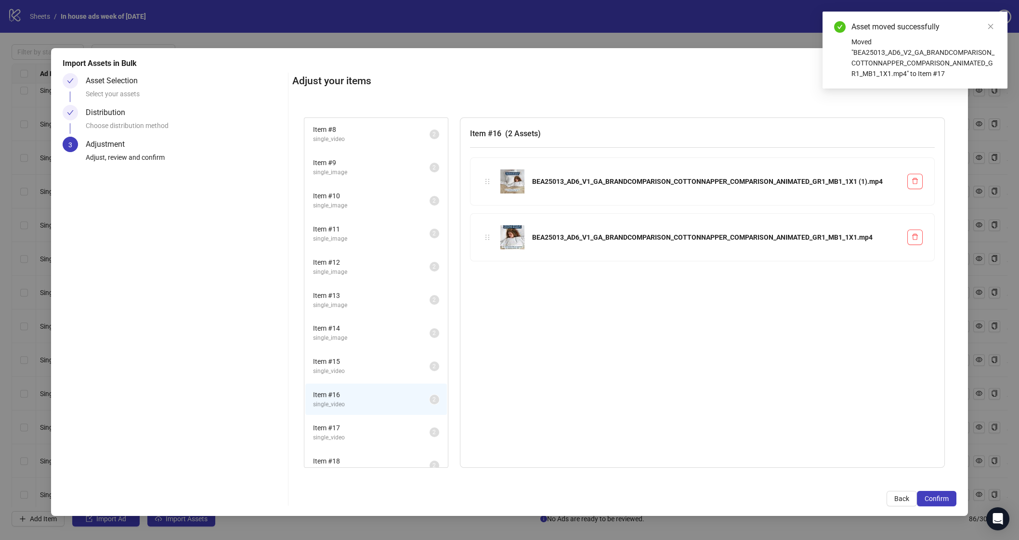
click at [369, 367] on span "single_video" at bounding box center [371, 371] width 116 height 9
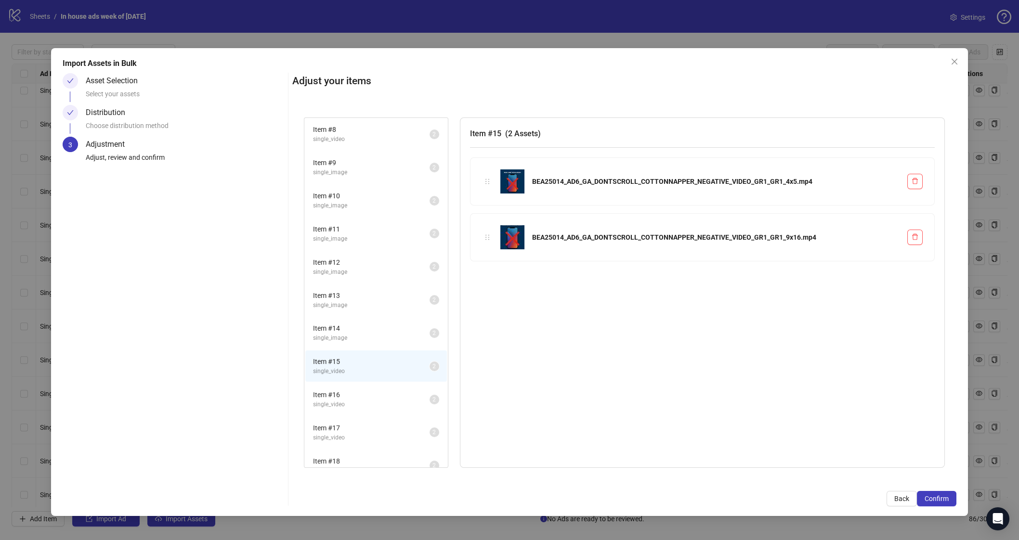
click at [371, 334] on span "single_image" at bounding box center [371, 338] width 116 height 9
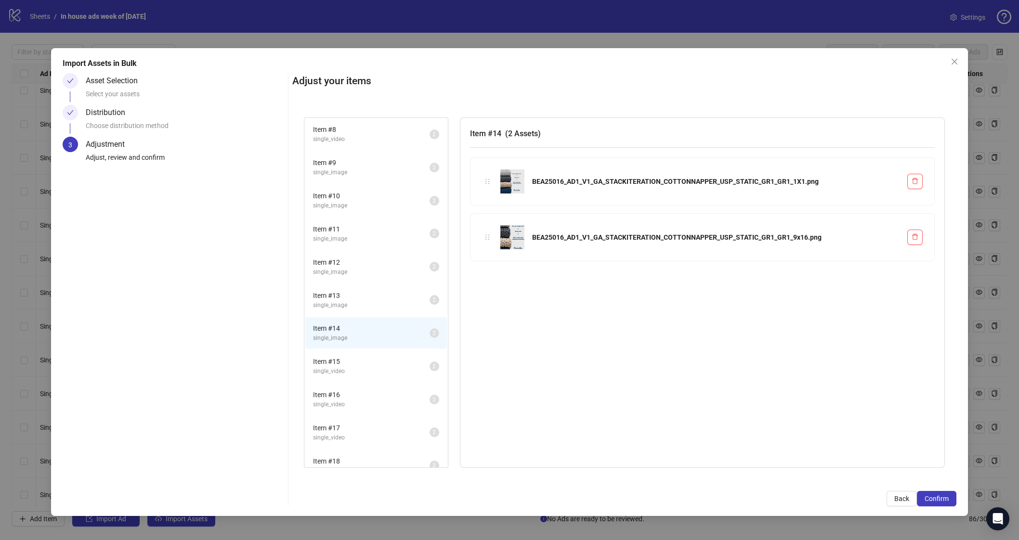
click at [359, 290] on span "Item # 13" at bounding box center [371, 295] width 116 height 11
click at [368, 251] on li "Item # 12 single_image 2" at bounding box center [376, 266] width 142 height 31
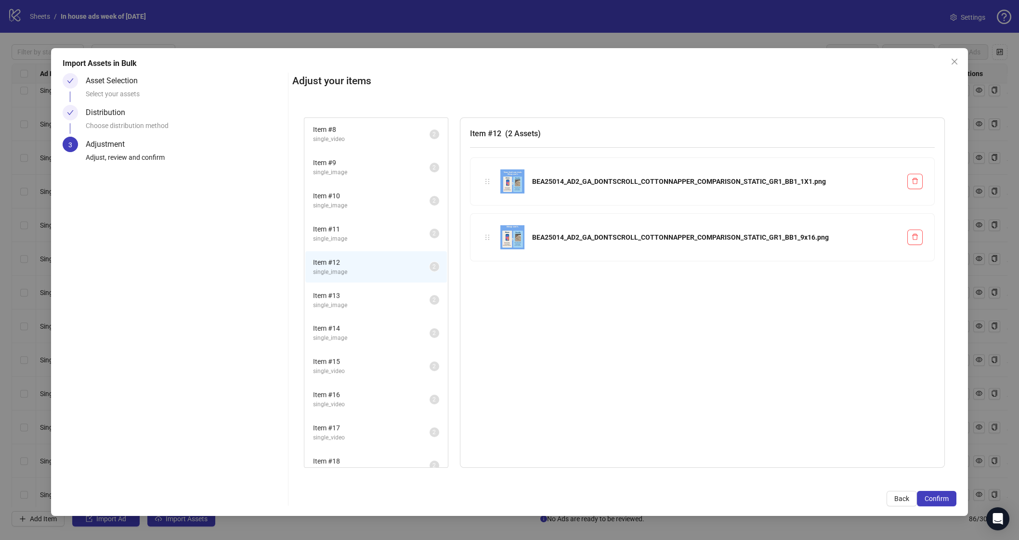
click at [366, 234] on span "single_image" at bounding box center [371, 238] width 116 height 9
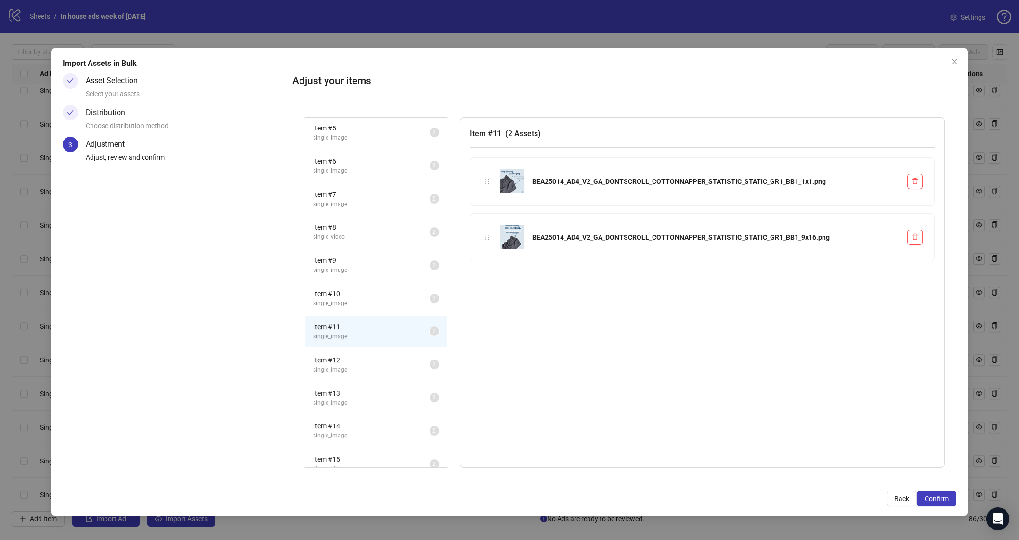
scroll to position [134, 0]
click at [356, 289] on span "Item # 10" at bounding box center [371, 294] width 116 height 11
click at [361, 256] on span "Item # 9" at bounding box center [371, 261] width 116 height 11
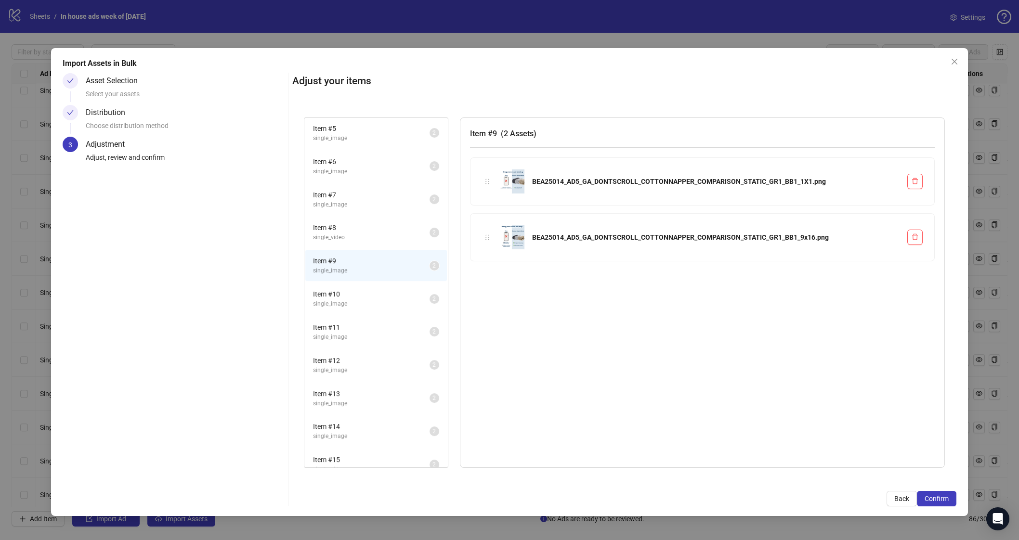
click at [354, 233] on span "single_video" at bounding box center [371, 237] width 116 height 9
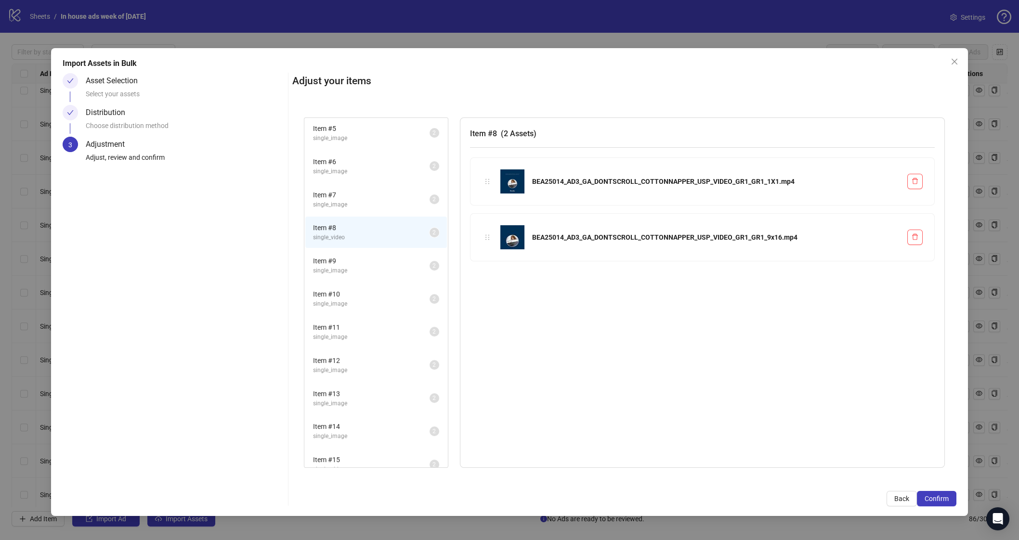
click at [382, 200] on span "single_image" at bounding box center [371, 204] width 116 height 9
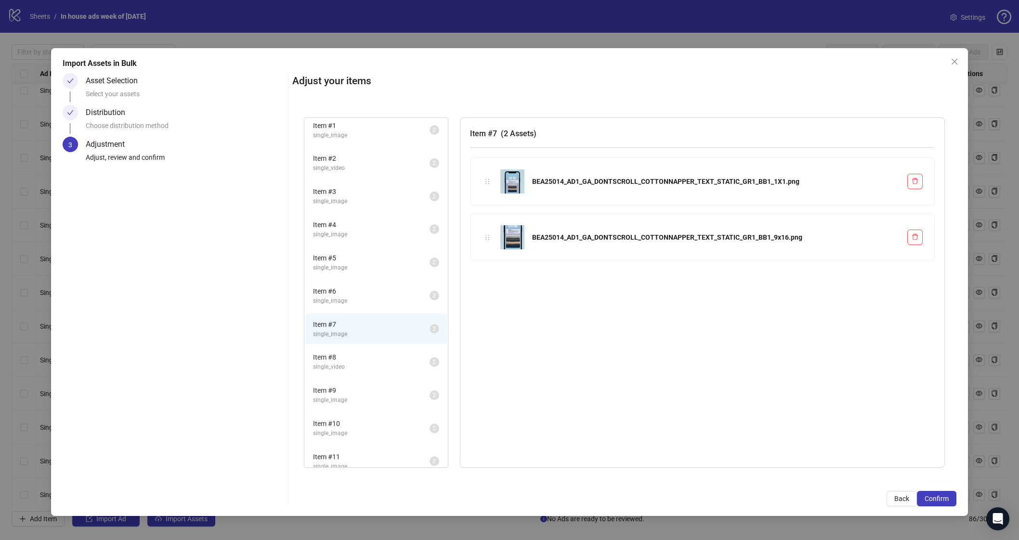
scroll to position [0, 0]
click at [371, 292] on span "Item # 6" at bounding box center [371, 295] width 116 height 11
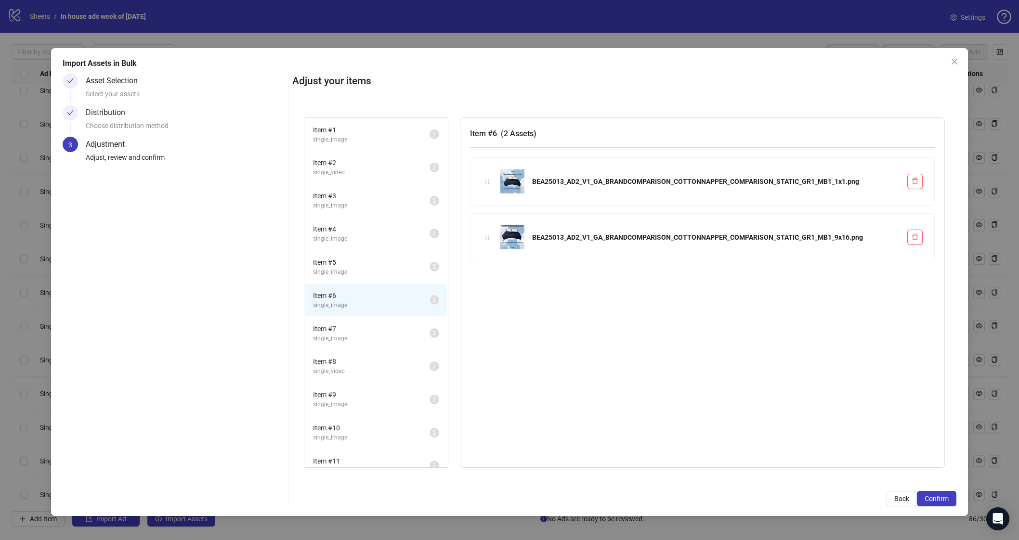
click at [372, 257] on span "Item # 5" at bounding box center [371, 262] width 116 height 11
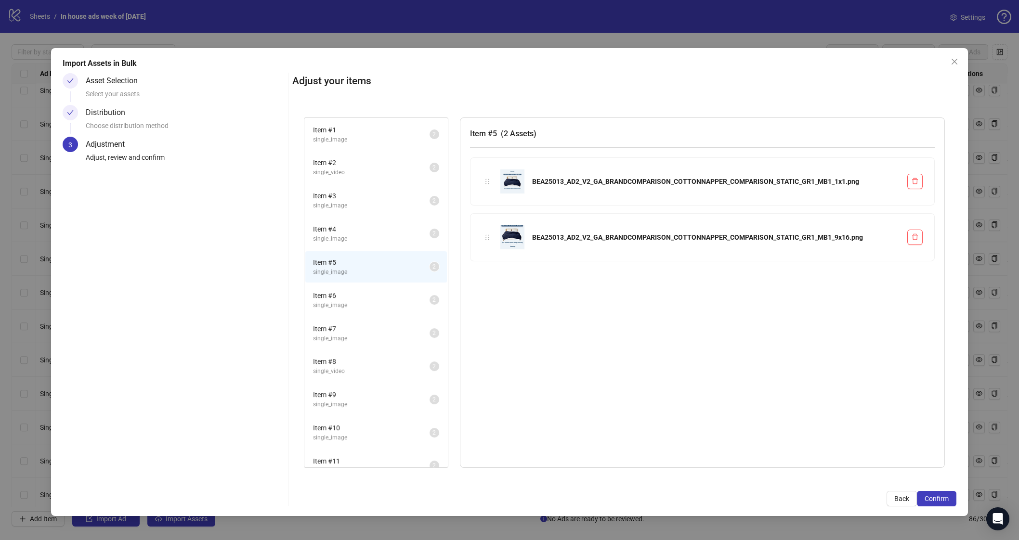
click at [375, 230] on span "Item # 4" at bounding box center [371, 229] width 116 height 11
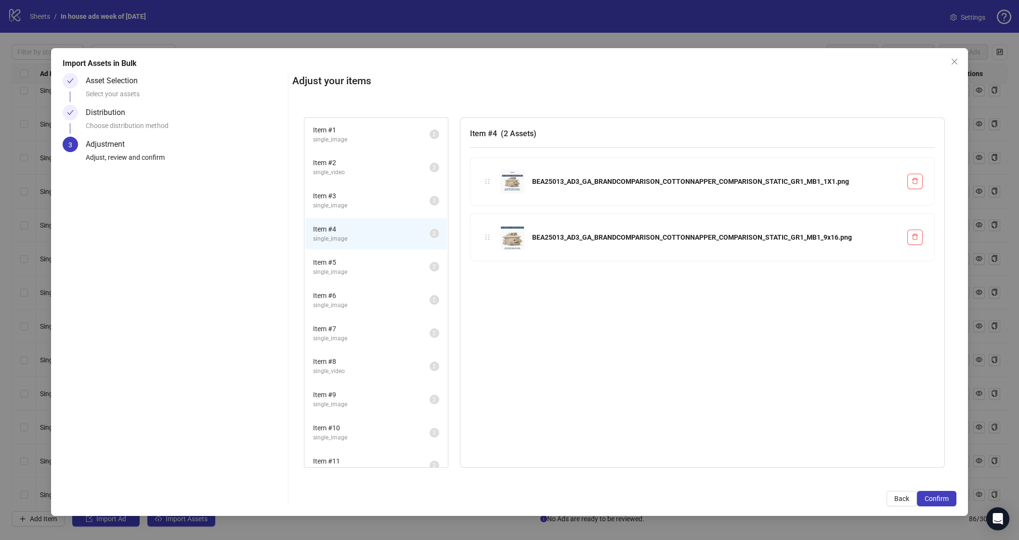
click at [380, 205] on span "single_image" at bounding box center [371, 205] width 116 height 9
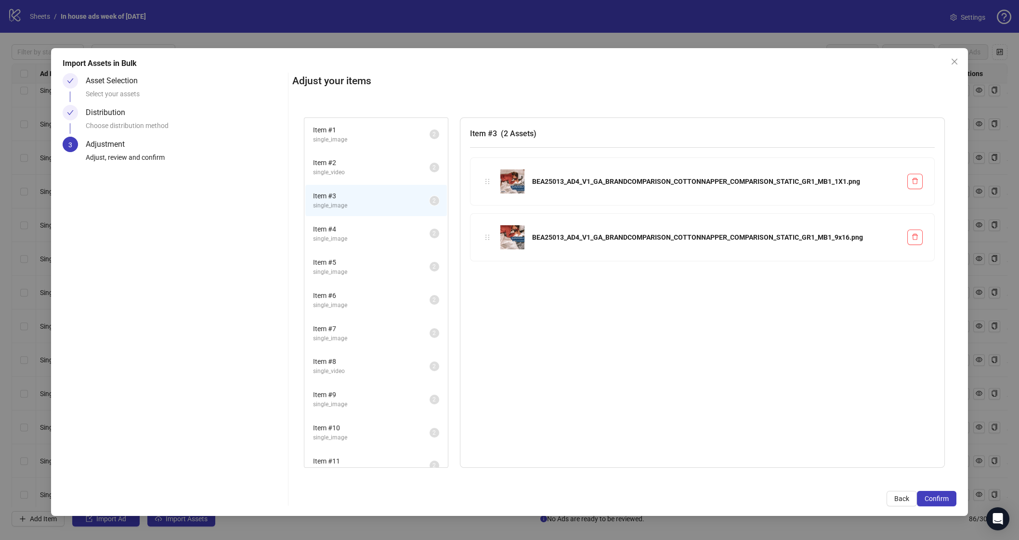
click at [373, 172] on span "single_video" at bounding box center [371, 172] width 116 height 9
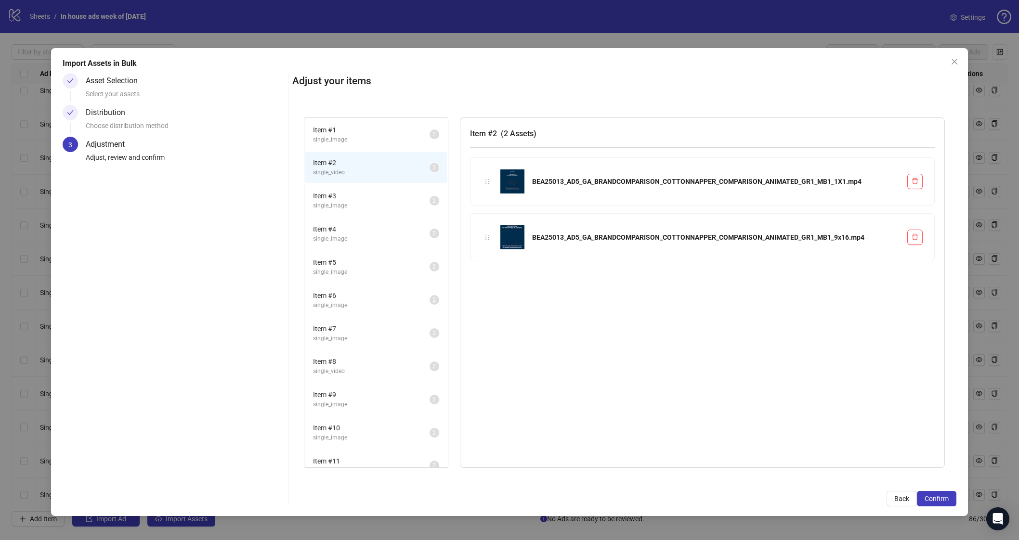
click at [372, 148] on li "Item # 1 single_image 2" at bounding box center [376, 134] width 142 height 31
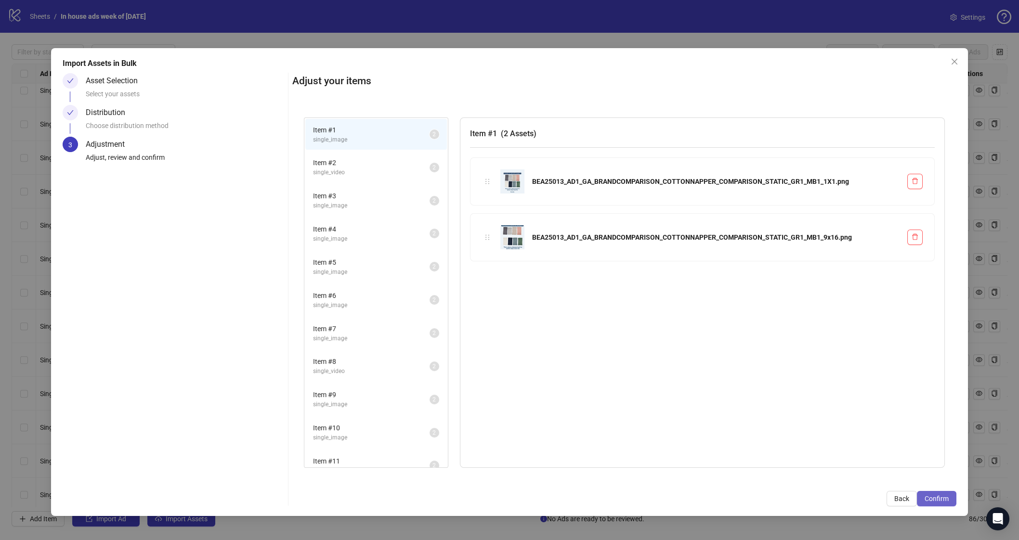
click at [896, 492] on button "Confirm" at bounding box center [935, 498] width 39 height 15
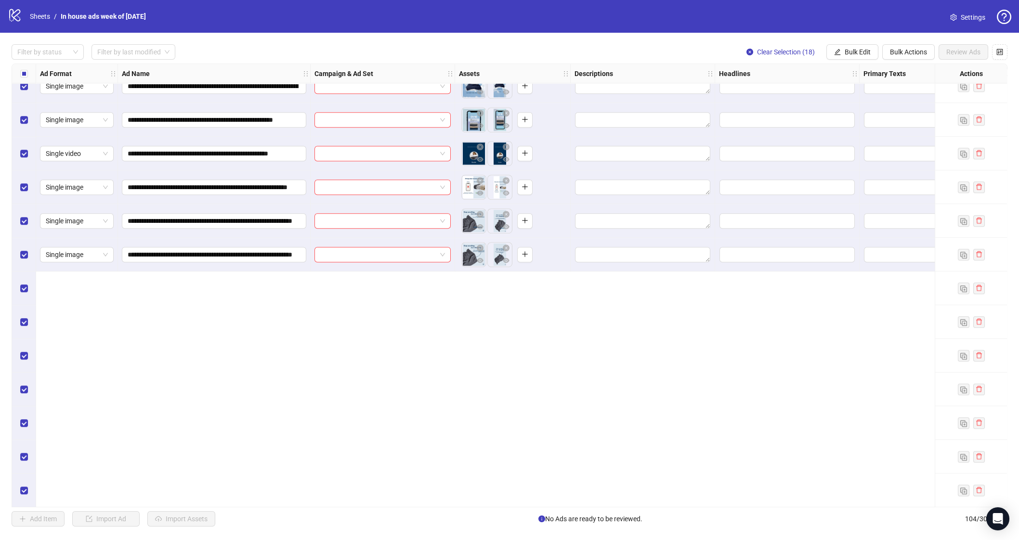
scroll to position [2786, 0]
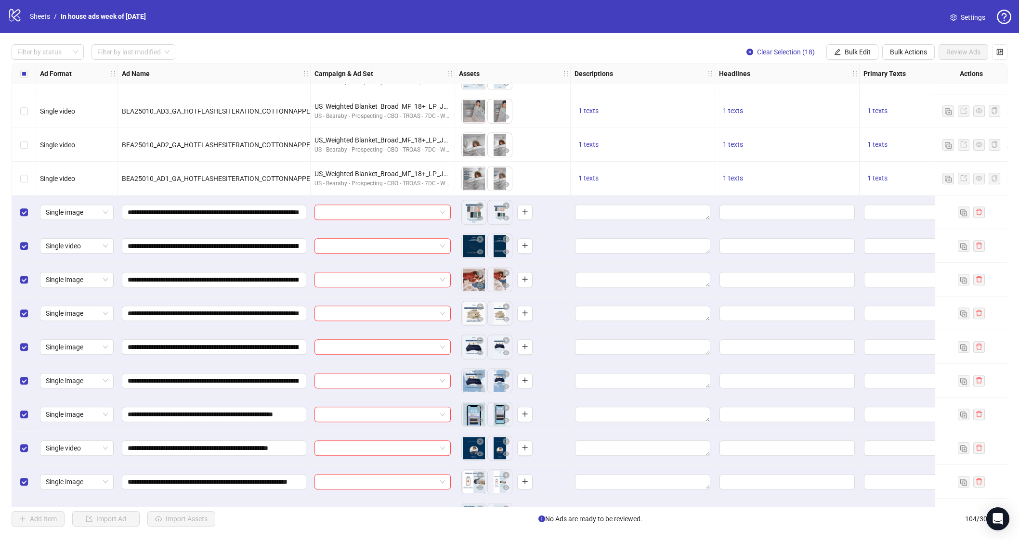
drag, startPoint x: 309, startPoint y: 74, endPoint x: 513, endPoint y: 80, distance: 204.7
click at [310, 78] on div "Resize Ad Name column" at bounding box center [309, 73] width 2 height 19
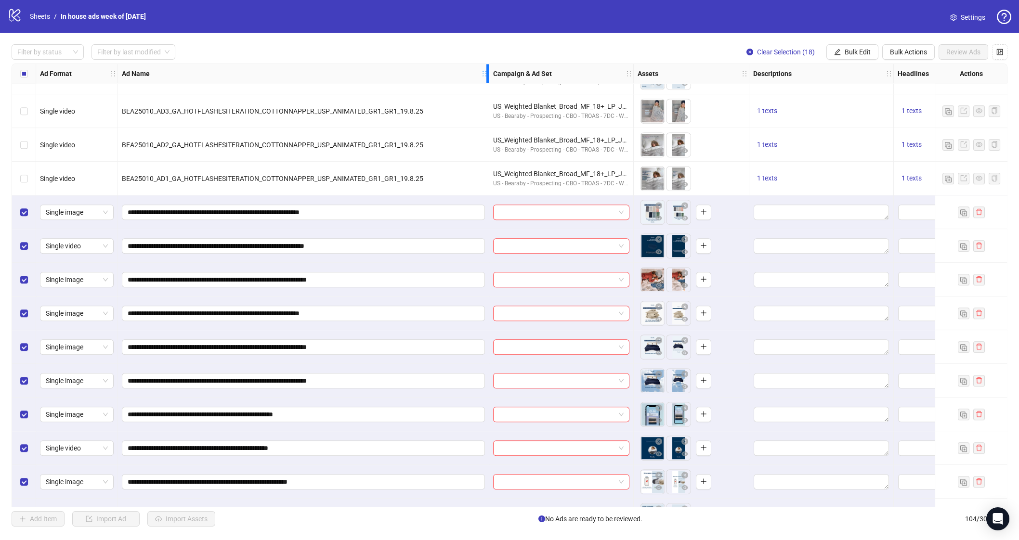
drag, startPoint x: 519, startPoint y: 75, endPoint x: 488, endPoint y: 78, distance: 31.5
click at [488, 78] on div "Resize Ad Name column" at bounding box center [487, 73] width 2 height 19
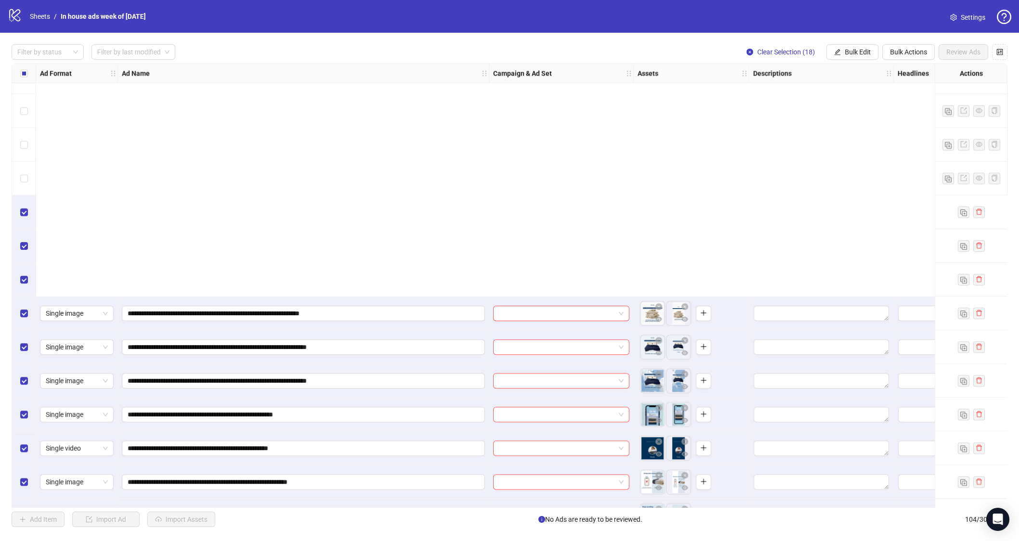
scroll to position [3080, 0]
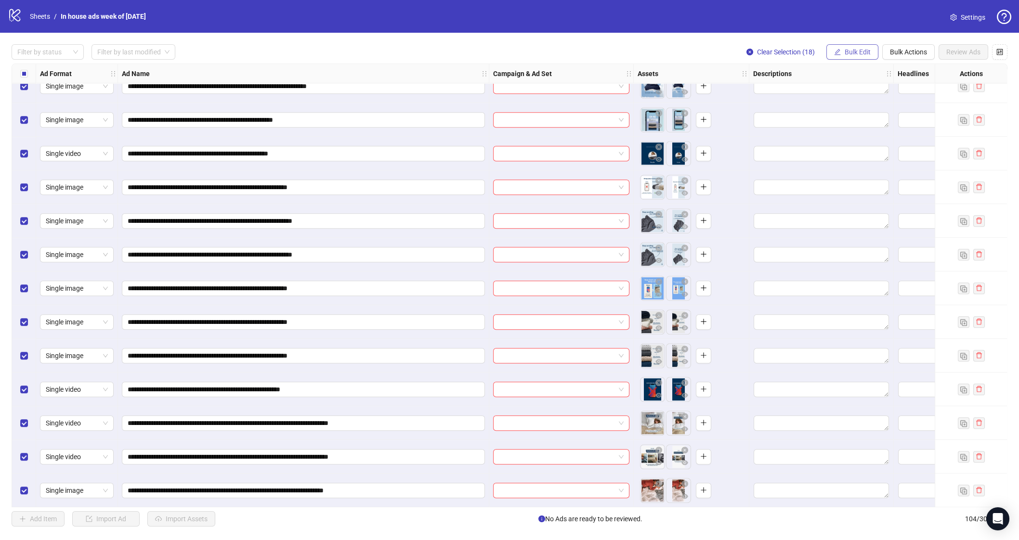
click at [838, 56] on button "Bulk Edit" at bounding box center [852, 51] width 52 height 15
click at [846, 100] on span "Campaign & Ad Set" at bounding box center [860, 102] width 57 height 11
click at [846, 100] on input "search" at bounding box center [820, 93] width 172 height 14
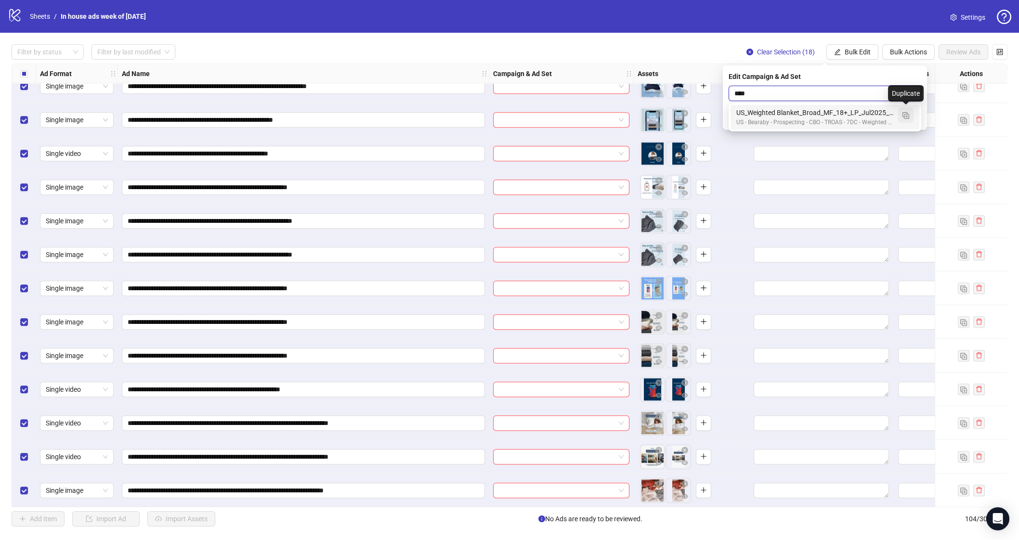
click at [896, 114] on img "button" at bounding box center [905, 115] width 7 height 7
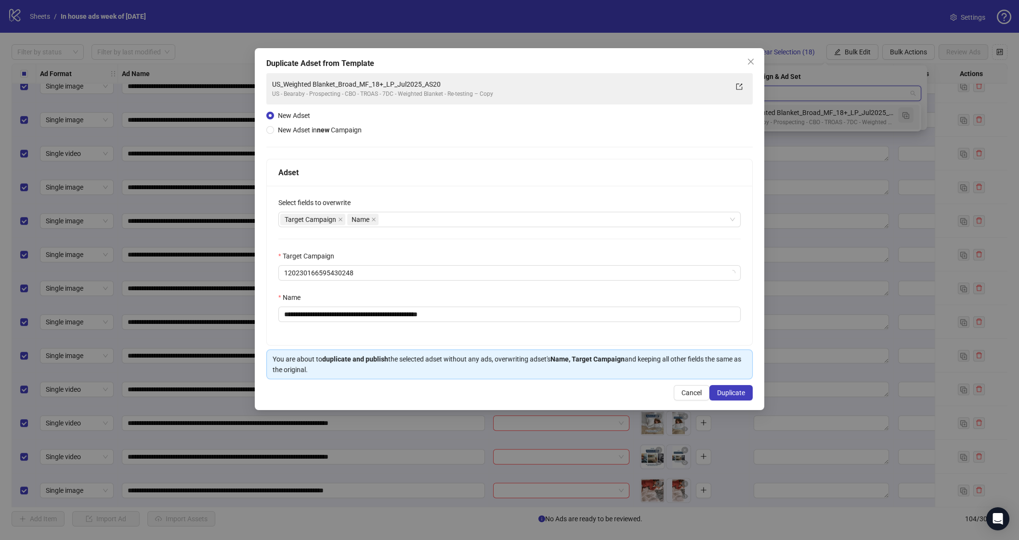
type input "****"
drag, startPoint x: 472, startPoint y: 321, endPoint x: 448, endPoint y: 320, distance: 24.1
click at [448, 320] on input "**********" at bounding box center [509, 314] width 462 height 15
type input "**********"
click at [565, 397] on div "Cancel Duplicate" at bounding box center [509, 392] width 486 height 15
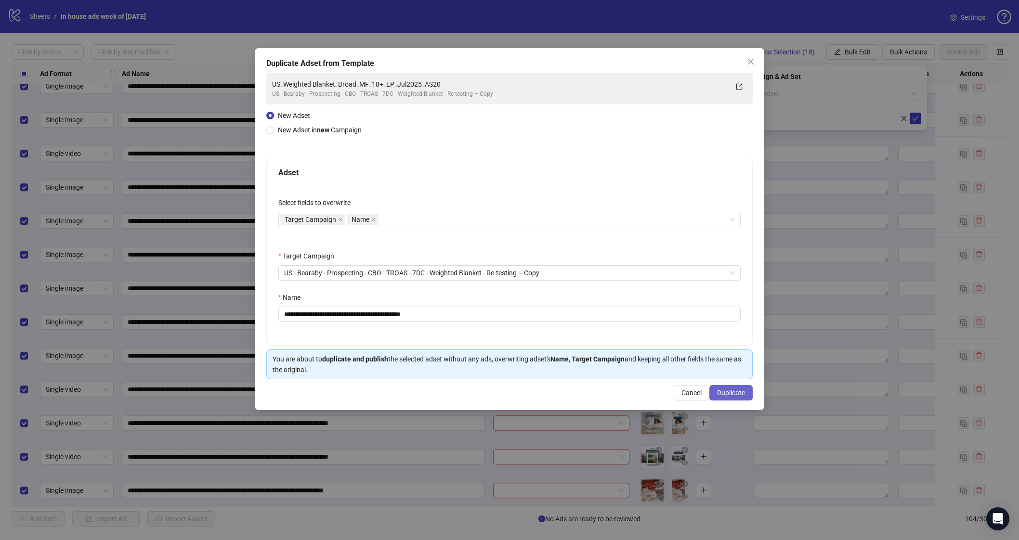
click at [728, 400] on button "Duplicate" at bounding box center [730, 392] width 43 height 15
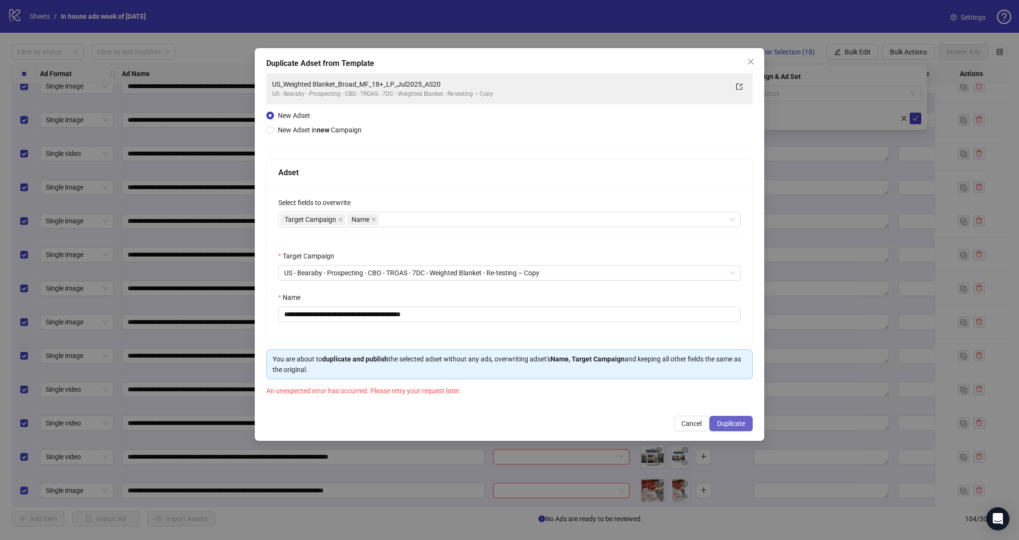
click at [718, 427] on span "Duplicate" at bounding box center [731, 424] width 28 height 8
click at [680, 428] on button "Cancel" at bounding box center [692, 423] width 36 height 15
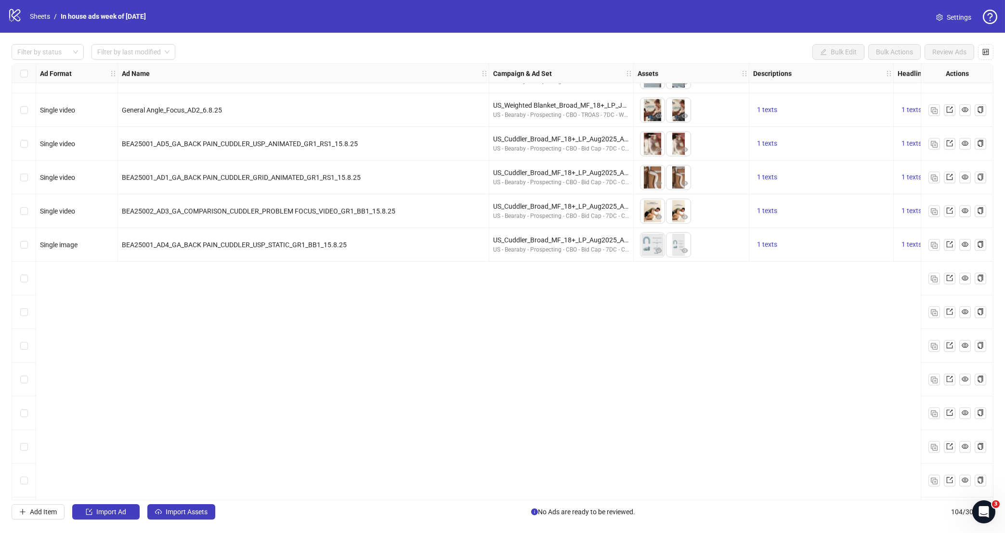
scroll to position [2361, 0]
